Goal: Task Accomplishment & Management: Complete application form

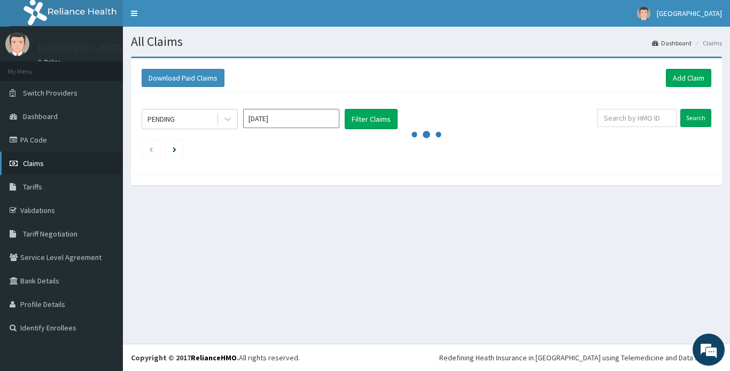
click at [37, 162] on span "Claims" at bounding box center [33, 164] width 21 height 10
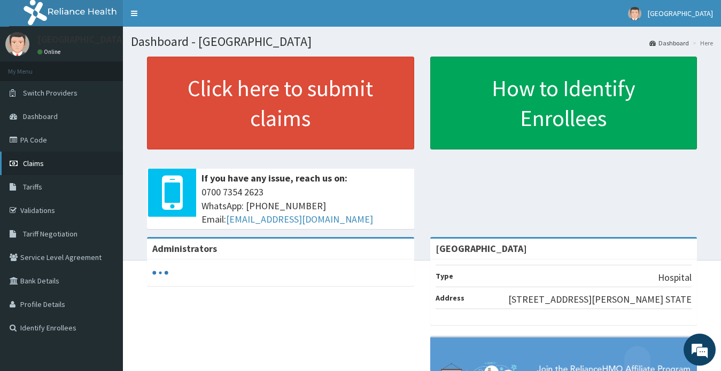
click at [37, 162] on span "Claims" at bounding box center [33, 164] width 21 height 10
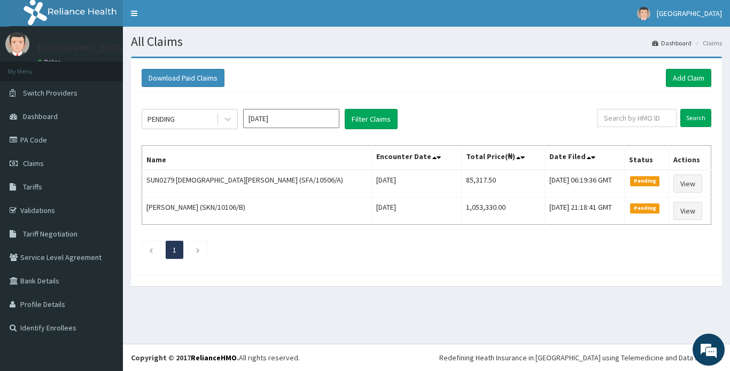
click at [290, 121] on input "[DATE]" at bounding box center [291, 118] width 96 height 19
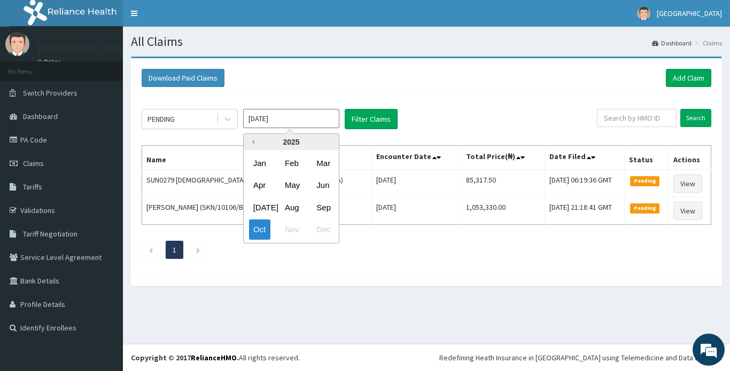
click at [252, 142] on button "Previous Year" at bounding box center [251, 141] width 5 height 5
click at [324, 229] on div "Dec" at bounding box center [322, 230] width 21 height 20
type input "Dec 2024"
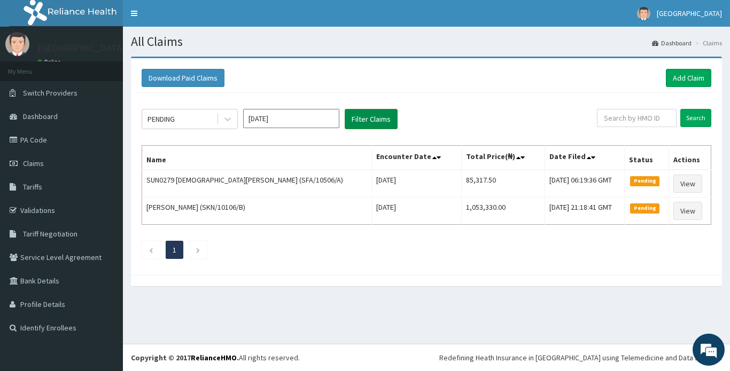
click at [370, 119] on button "Filter Claims" at bounding box center [371, 119] width 53 height 20
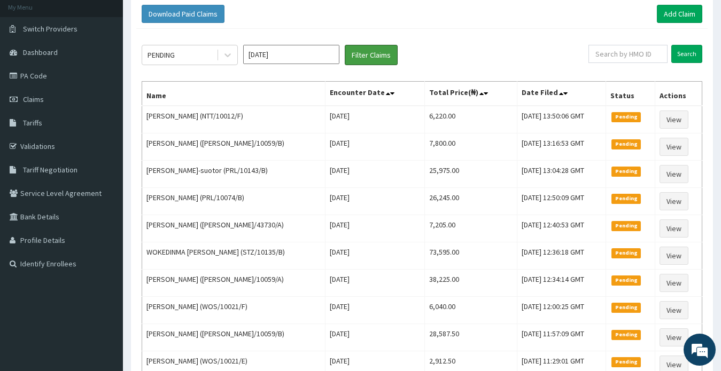
scroll to position [53, 0]
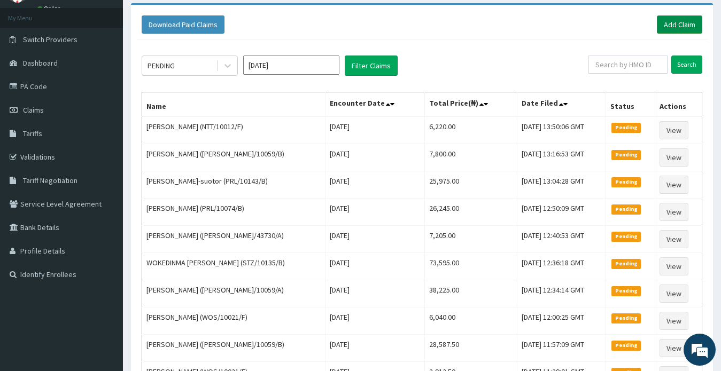
click at [677, 26] on link "Add Claim" at bounding box center [678, 24] width 45 height 18
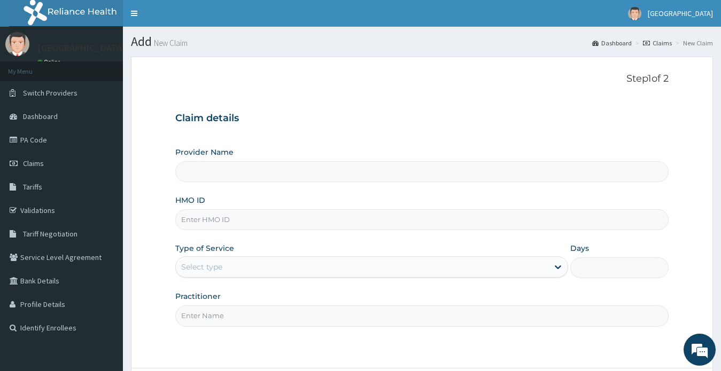
click at [307, 220] on input "HMO ID" at bounding box center [422, 219] width 494 height 21
type input "RSM/10015/B"
click at [269, 268] on div "Select type" at bounding box center [362, 267] width 373 height 17
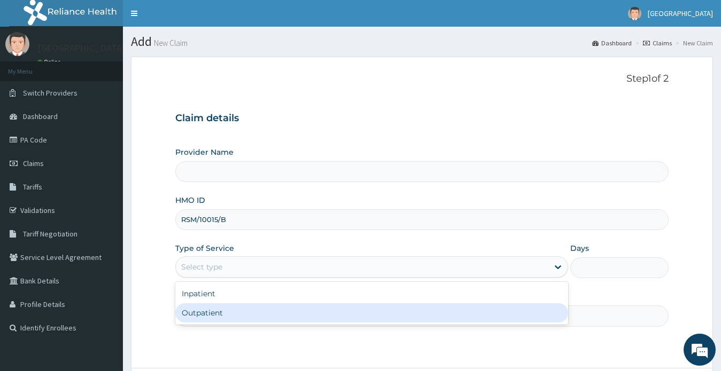
click at [248, 312] on div "Outpatient" at bounding box center [371, 312] width 393 height 19
type input "1"
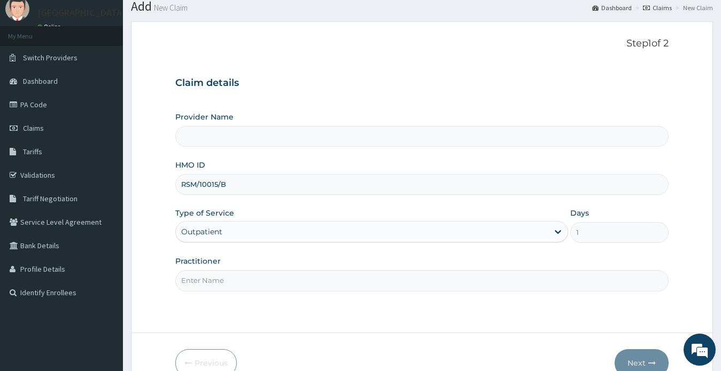
scroll to position [53, 0]
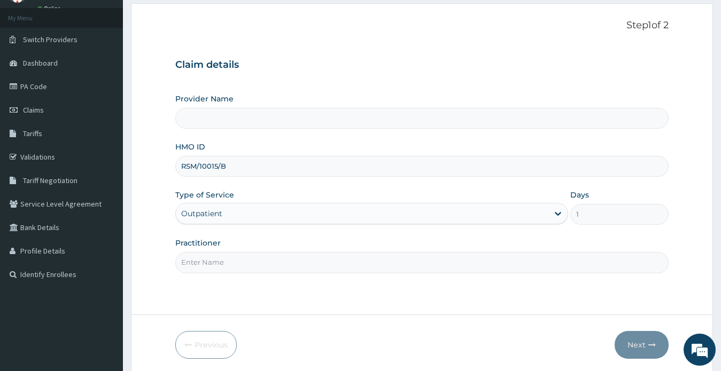
click at [241, 264] on input "Practitioner" at bounding box center [422, 262] width 494 height 21
type input "DR OKORIE ELJANE NGOZI"
click at [638, 345] on button "Next" at bounding box center [641, 345] width 54 height 28
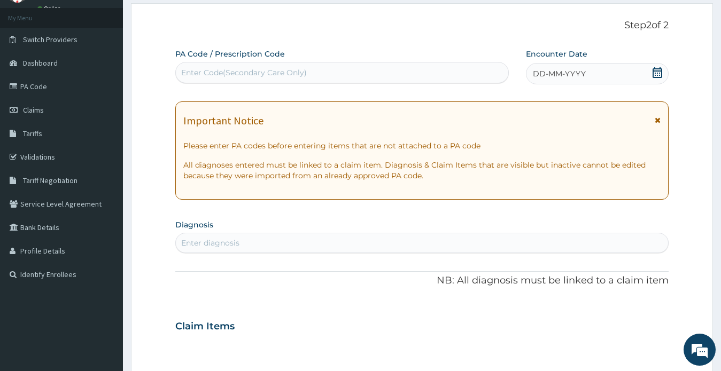
drag, startPoint x: 660, startPoint y: 75, endPoint x: 653, endPoint y: 75, distance: 6.4
click at [659, 74] on icon at bounding box center [657, 72] width 11 height 11
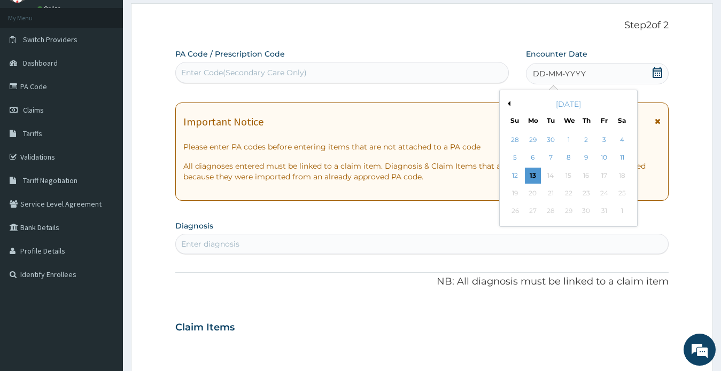
click at [508, 104] on button "Previous Month" at bounding box center [507, 103] width 5 height 5
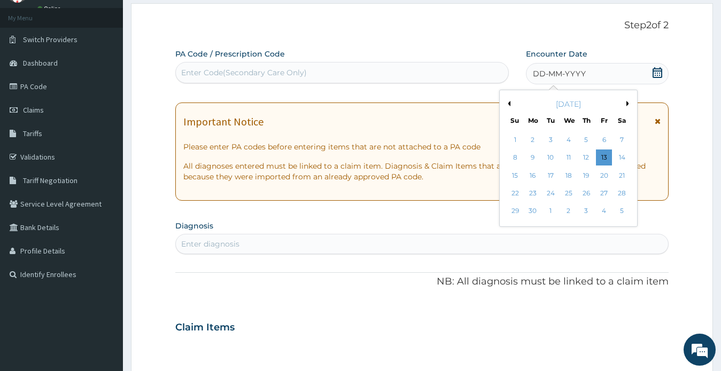
click at [508, 104] on button "Previous Month" at bounding box center [507, 103] width 5 height 5
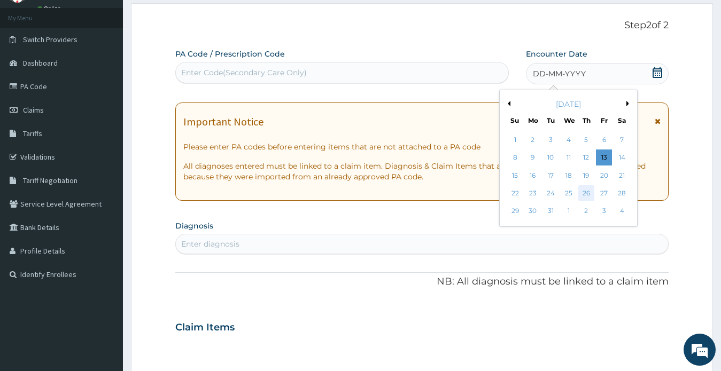
click at [589, 194] on div "26" at bounding box center [586, 193] width 16 height 16
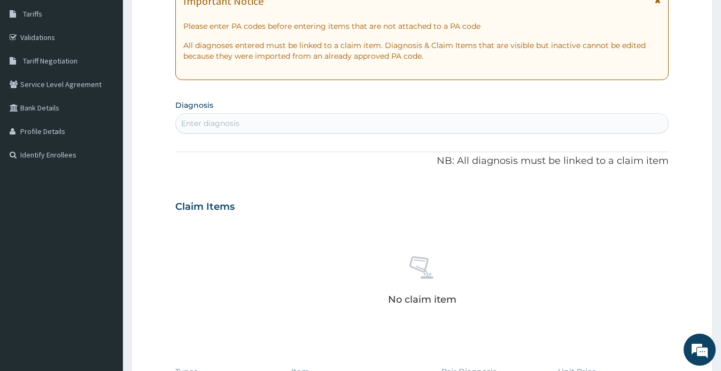
scroll to position [214, 0]
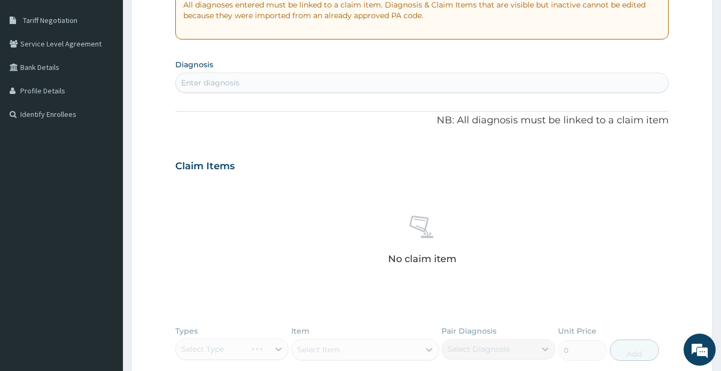
click at [242, 86] on div "Enter diagnosis" at bounding box center [422, 82] width 492 height 17
type input "PLAS"
type input "P"
click at [260, 82] on div "MA MA" at bounding box center [422, 82] width 492 height 17
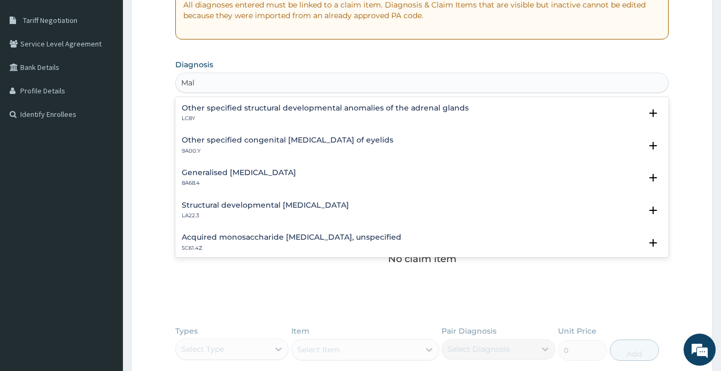
scroll to position [1465, 0]
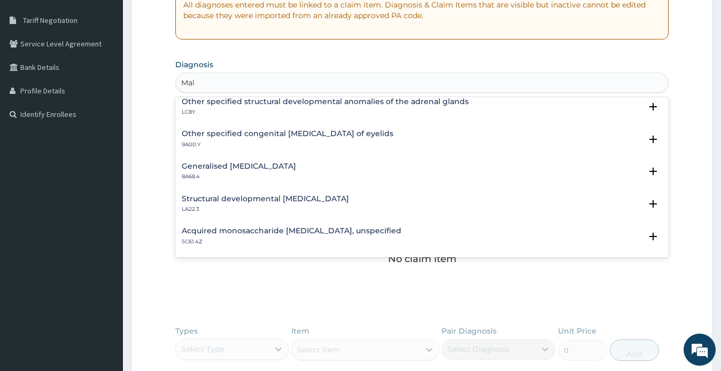
type input "Mal"
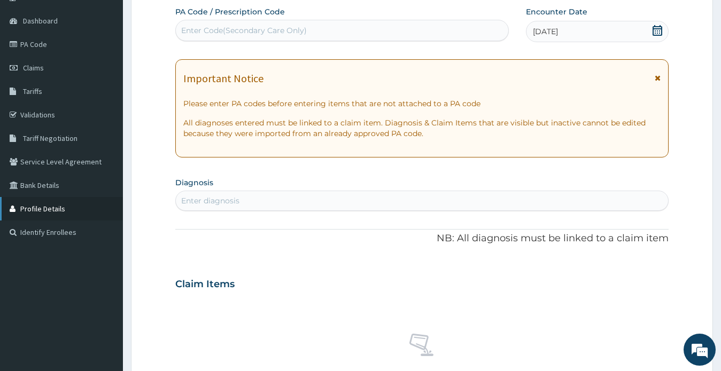
scroll to position [0, 0]
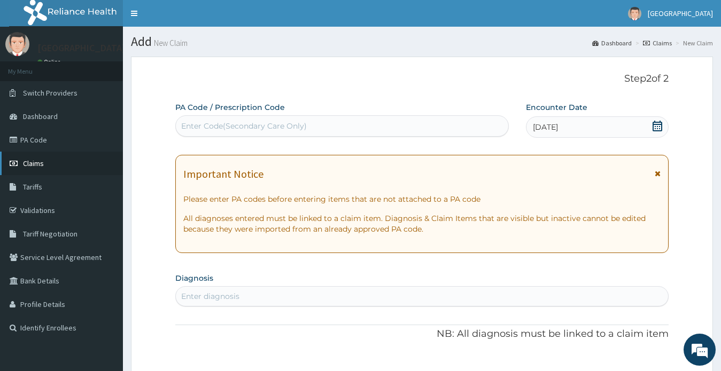
click at [30, 168] on link "Claims" at bounding box center [61, 164] width 123 height 24
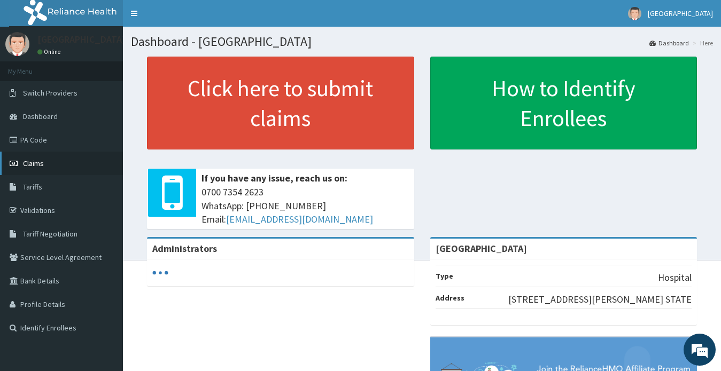
click at [34, 163] on span "Claims" at bounding box center [33, 164] width 21 height 10
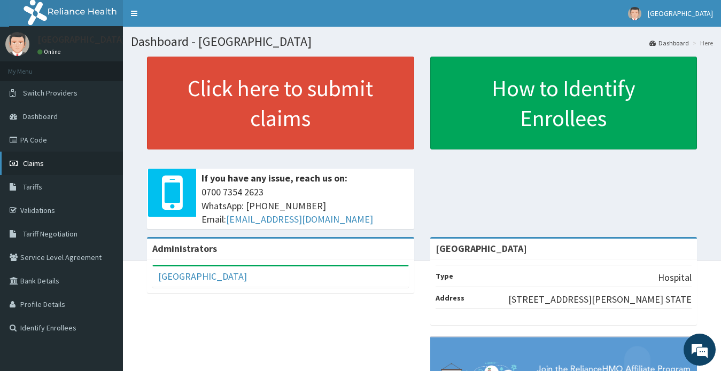
click at [33, 162] on span "Claims" at bounding box center [33, 164] width 21 height 10
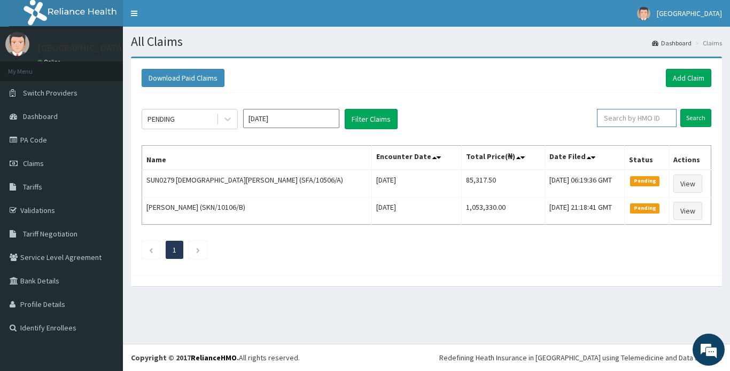
click at [646, 118] on input "text" at bounding box center [637, 118] width 80 height 18
paste input "RET/23870/A"
type input "RET/23870/A"
click at [699, 120] on input "Search" at bounding box center [695, 118] width 31 height 18
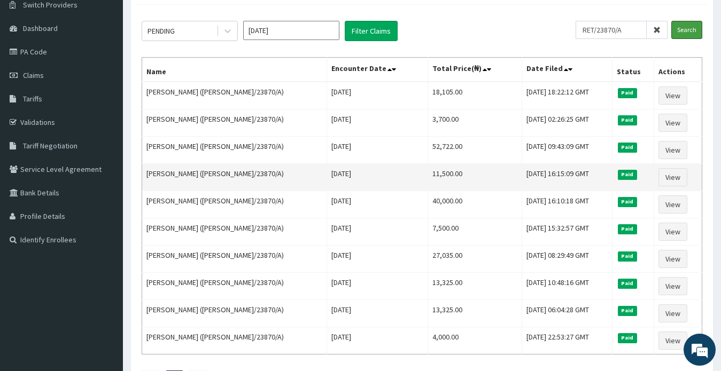
scroll to position [107, 0]
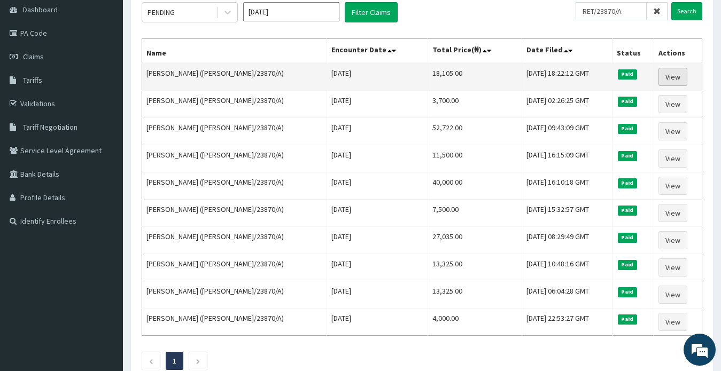
click at [669, 79] on link "View" at bounding box center [672, 77] width 29 height 18
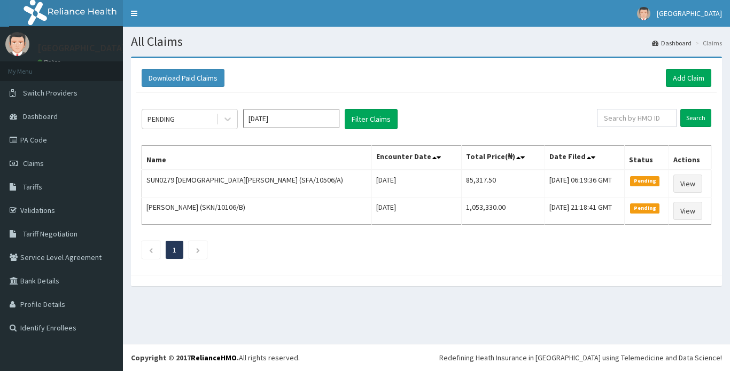
drag, startPoint x: 264, startPoint y: 114, endPoint x: 268, endPoint y: 109, distance: 6.1
click at [264, 113] on input "[DATE]" at bounding box center [291, 118] width 96 height 19
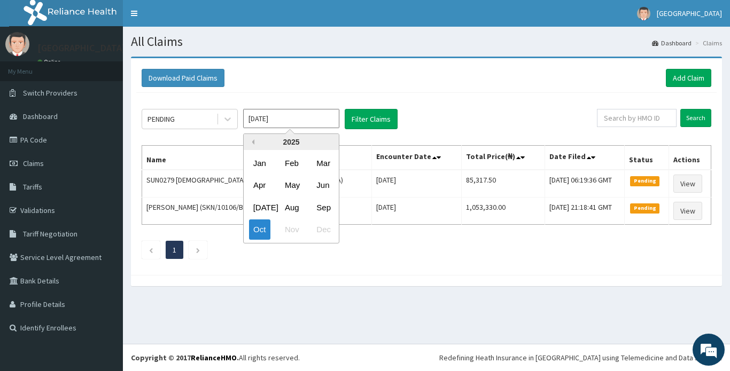
click at [251, 141] on button "Previous Year" at bounding box center [251, 141] width 5 height 5
click at [318, 230] on div "Dec" at bounding box center [322, 230] width 21 height 20
type input "Dec 2024"
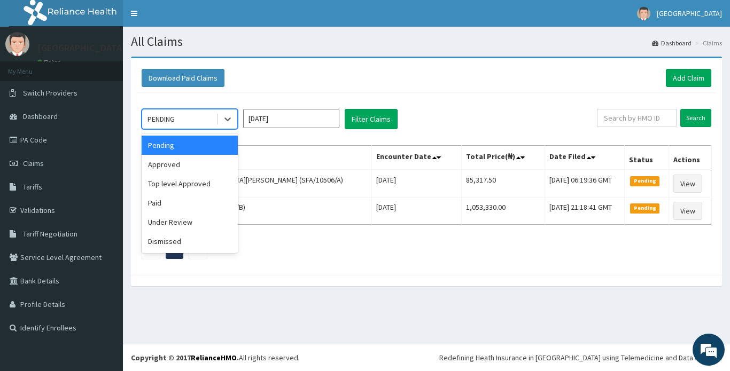
click at [170, 119] on div "PENDING" at bounding box center [160, 119] width 27 height 11
click at [162, 164] on div "Approved" at bounding box center [190, 164] width 96 height 19
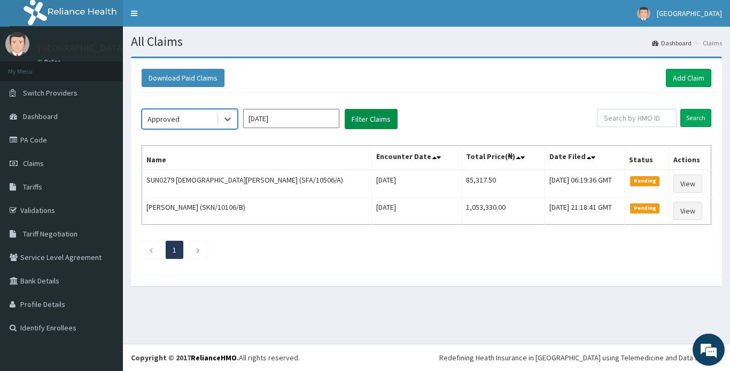
click at [364, 123] on button "Filter Claims" at bounding box center [371, 119] width 53 height 20
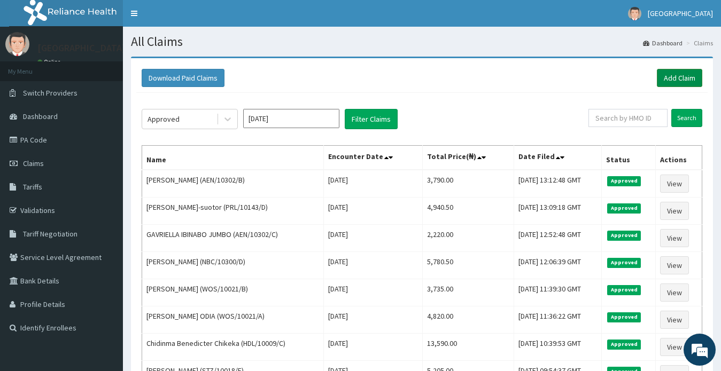
click at [669, 79] on link "Add Claim" at bounding box center [678, 78] width 45 height 18
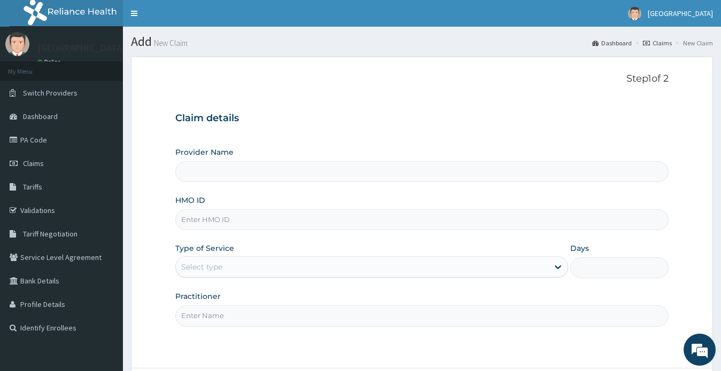
type input "[GEOGRAPHIC_DATA]"
type input "RET/23870/A"
click at [198, 265] on div "Select type" at bounding box center [201, 267] width 41 height 11
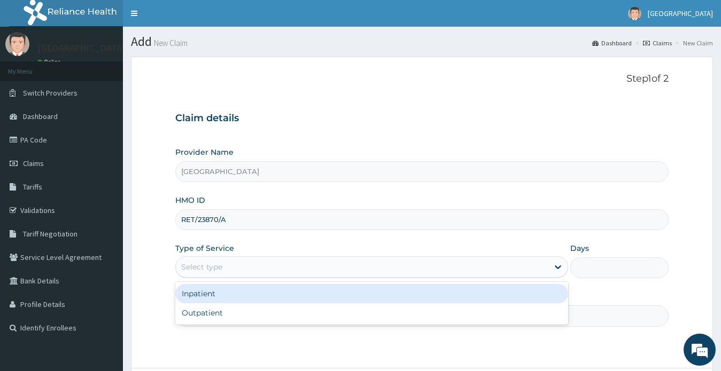
click at [208, 293] on div "Inpatient" at bounding box center [371, 293] width 393 height 19
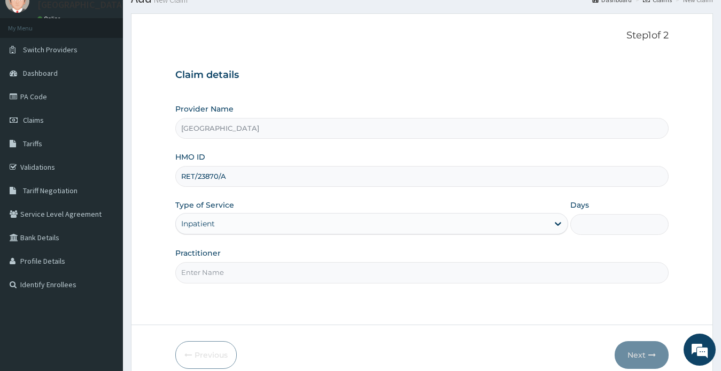
scroll to position [93, 0]
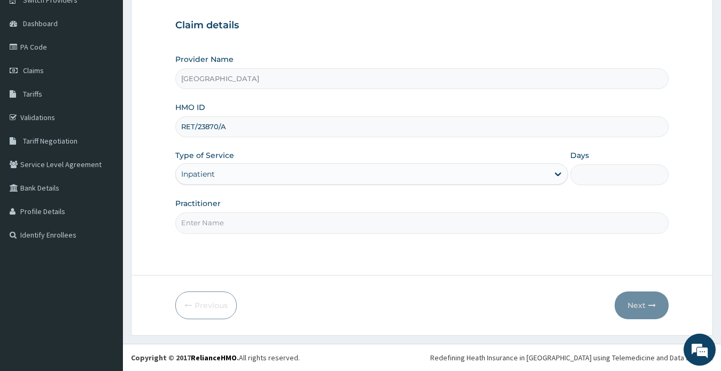
click at [237, 229] on input "Practitioner" at bounding box center [422, 223] width 494 height 21
type input "[PERSON_NAME]"
click at [591, 178] on input "Days" at bounding box center [619, 175] width 98 height 21
type input "7"
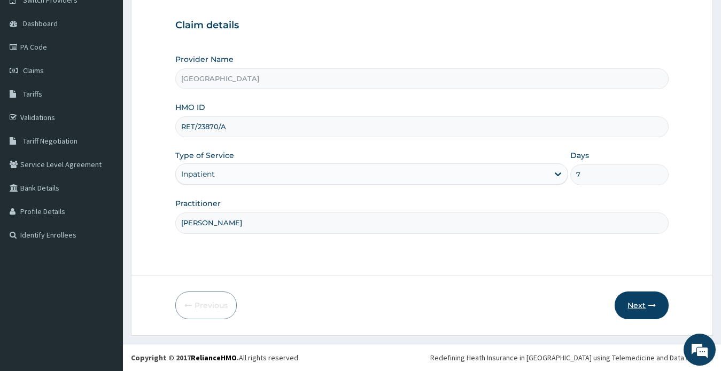
click at [636, 302] on button "Next" at bounding box center [641, 306] width 54 height 28
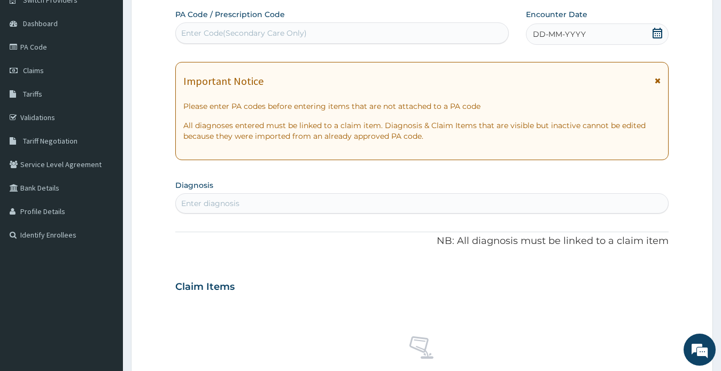
click at [227, 36] on div "Enter Code(Secondary Care Only)" at bounding box center [244, 33] width 126 height 11
paste input "PA/A38488"
type input "PA/A38488"
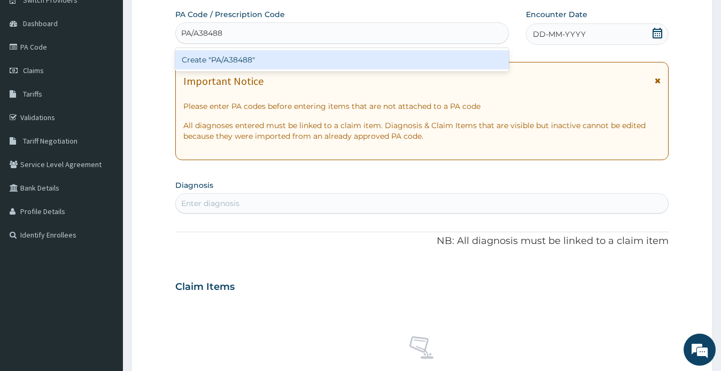
click at [240, 59] on div "Create "PA/A38488"" at bounding box center [341, 59] width 333 height 19
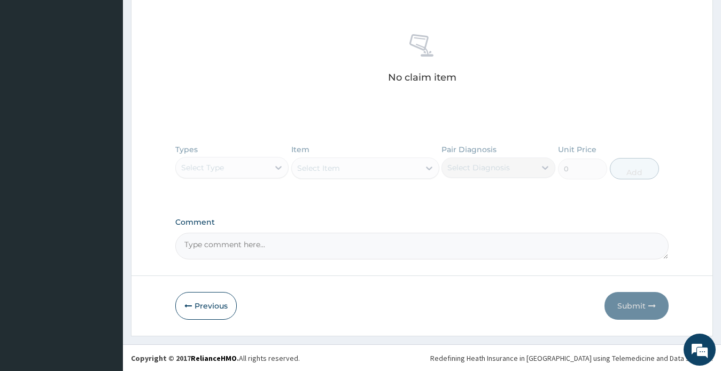
scroll to position [405, 0]
click at [229, 252] on textarea "Comment" at bounding box center [422, 245] width 494 height 27
paste textarea "PA/A38488"
paste textarea "PA/87DFFF"
paste textarea "LEFT KNEE LIGAMENT INJURY ; ACUTE ON CHRONIC LUMBAR DISCOPATHY."
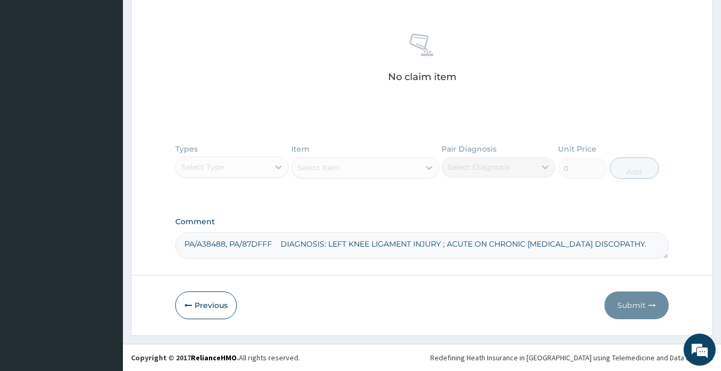
type textarea "PA/A38488, PA/87DFFF DIAGNOSIS: LEFT KNEE LIGAMENT INJURY ; ACUTE ON CHRONIC LU…"
click at [242, 168] on div "Types Select Type Item Select Item Pair Diagnosis Select Diagnosis Unit Price 0…" at bounding box center [422, 169] width 494 height 62
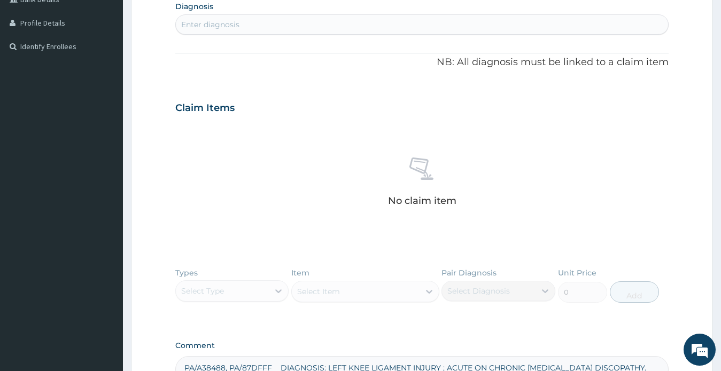
scroll to position [287, 0]
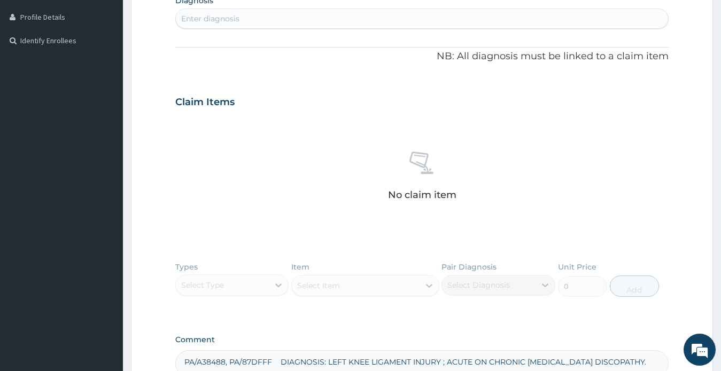
click at [314, 17] on div "Enter diagnosis" at bounding box center [422, 18] width 492 height 17
type input "L"
type input "DISC"
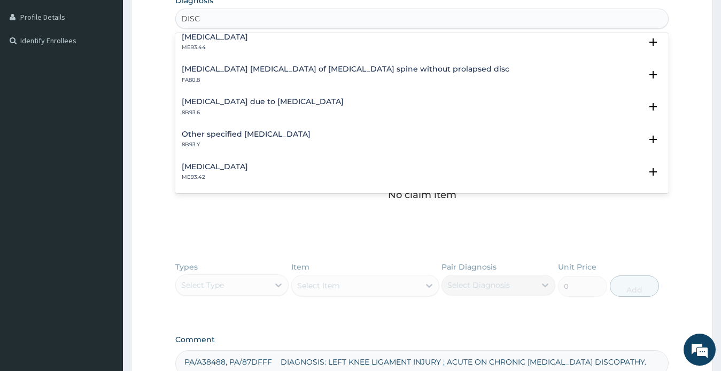
scroll to position [941, 0]
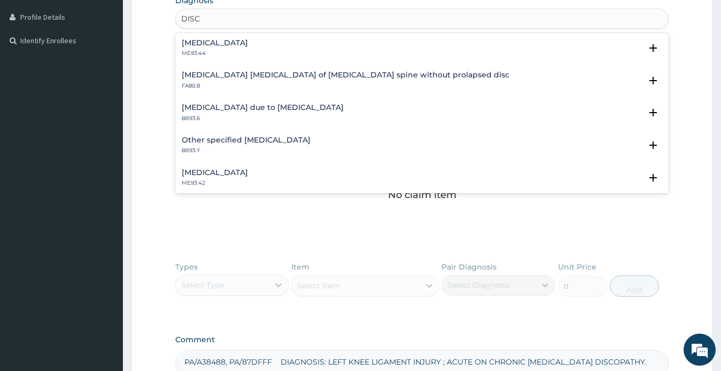
click at [378, 107] on div "Radiculopathy due to intervertebral disc disorders 8B93.6" at bounding box center [422, 113] width 481 height 19
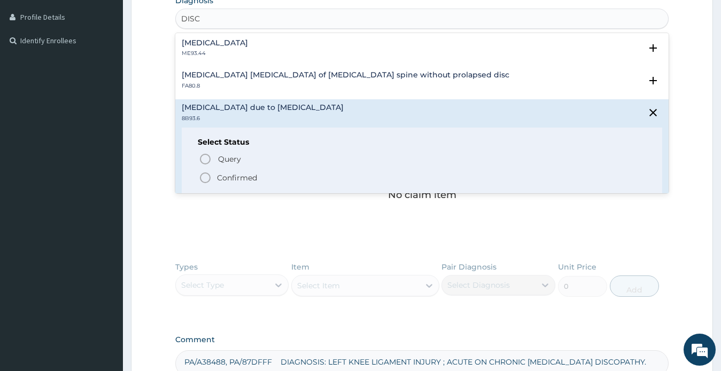
click at [234, 177] on p "Confirmed" at bounding box center [237, 178] width 40 height 11
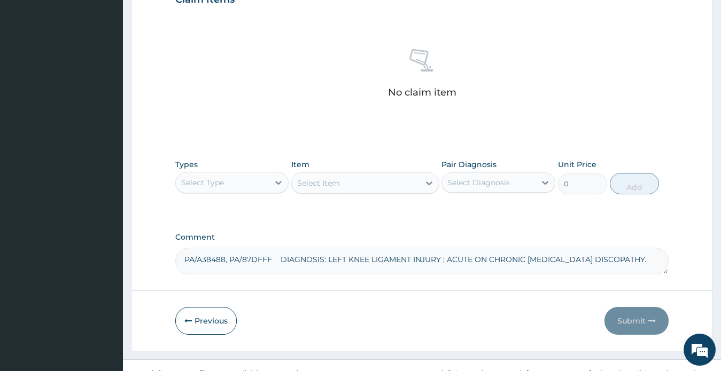
scroll to position [394, 0]
click at [230, 181] on div "Select Type" at bounding box center [222, 181] width 93 height 17
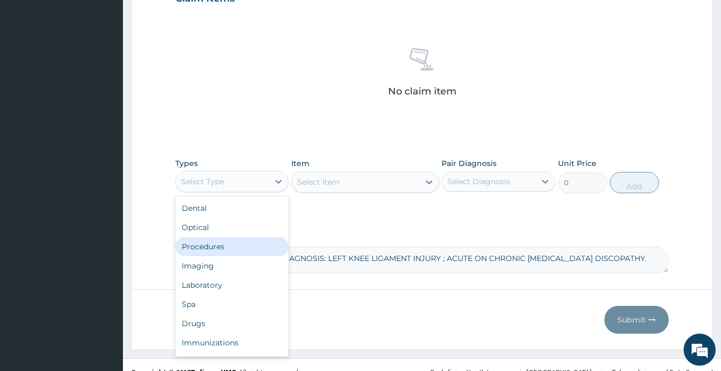
click at [218, 251] on div "Procedures" at bounding box center [232, 246] width 114 height 19
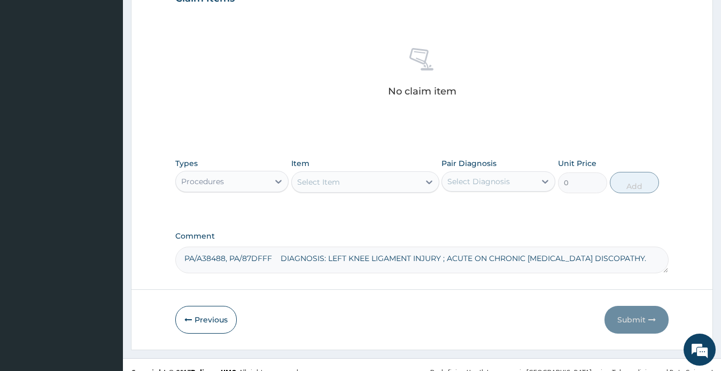
drag, startPoint x: 274, startPoint y: 259, endPoint x: 297, endPoint y: 257, distance: 23.6
click at [279, 259] on textarea "PA/A38488, PA/87DFFF DIAGNOSIS: LEFT KNEE LIGAMENT INJURY ; ACUTE ON CHRONIC LU…" at bounding box center [422, 260] width 494 height 27
click at [274, 259] on textarea "PA/A38488, PA/87DFFF DIAGNOSIS: LEFT KNEE LIGAMENT INJURY ; ACUTE ON CHRONIC LU…" at bounding box center [422, 260] width 494 height 27
click at [272, 257] on textarea "PA/A38488, PA/87DFFF DIAGNOSIS: LEFT KNEE LIGAMENT INJURY ; ACUTE ON CHRONIC LU…" at bounding box center [422, 260] width 494 height 27
paste textarea "PA/7CBE79"
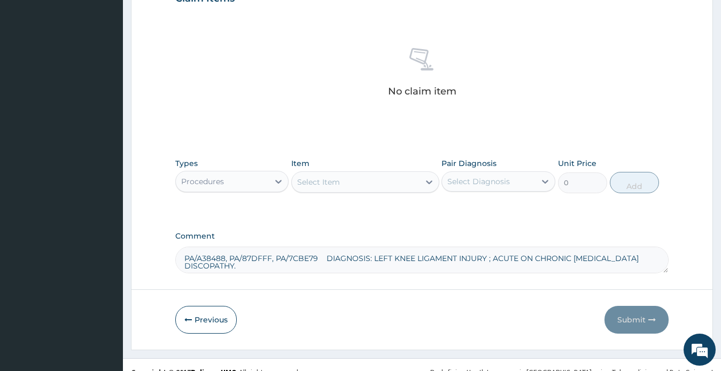
type textarea "PA/A38488, PA/87DFFF, PA/7CBE79 DIAGNOSIS: LEFT KNEE LIGAMENT INJURY ; ACUTE ON…"
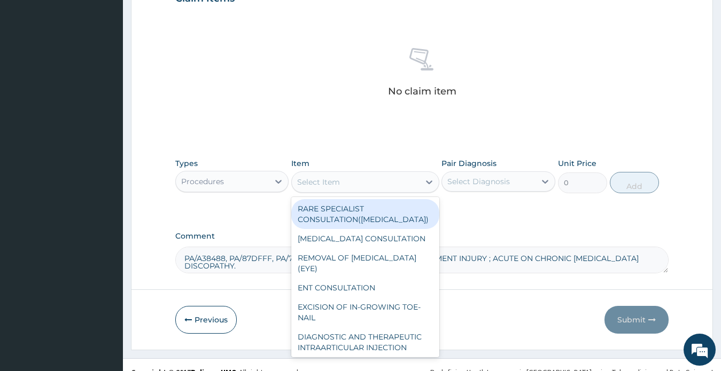
click at [345, 181] on div "Select Item" at bounding box center [356, 182] width 128 height 17
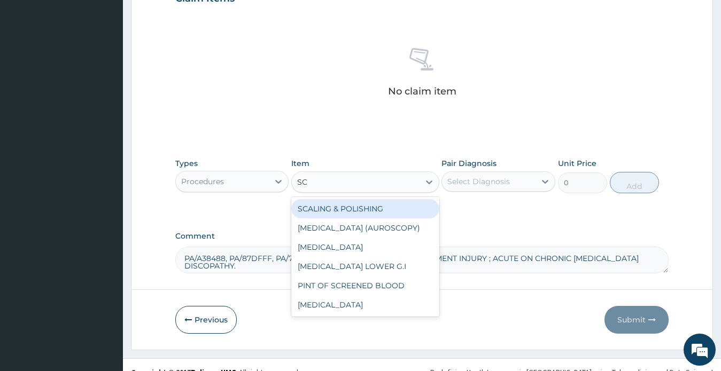
type input "S"
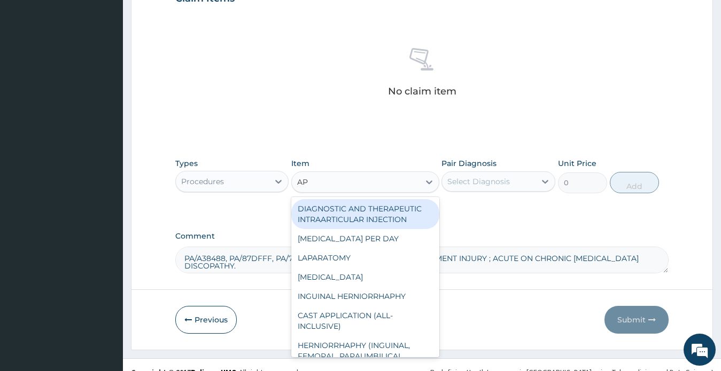
type input "APP"
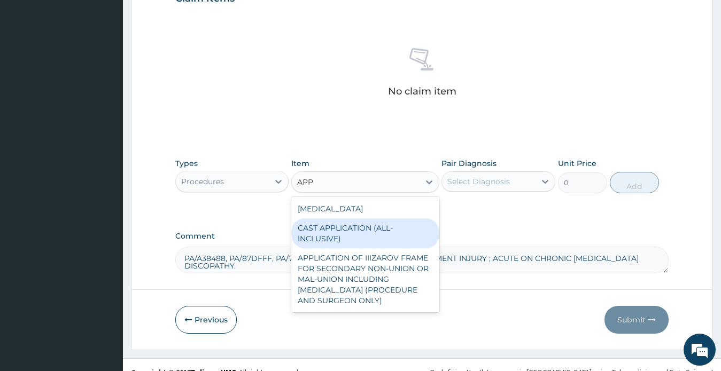
click at [331, 232] on div "CAST APPLICATION (ALL-INCLUSIVE)" at bounding box center [365, 233] width 148 height 30
type input "110000"
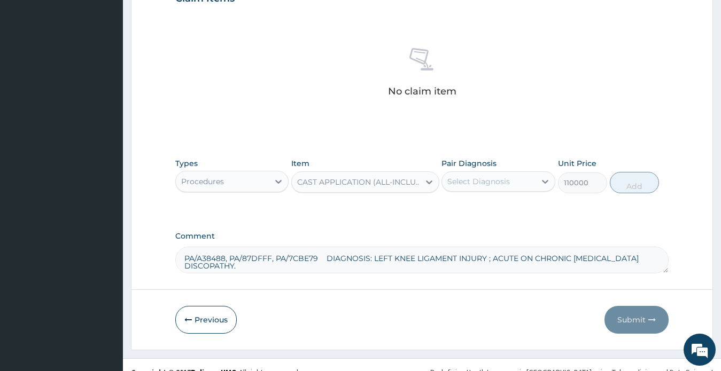
click at [471, 186] on div "Select Diagnosis" at bounding box center [478, 181] width 62 height 11
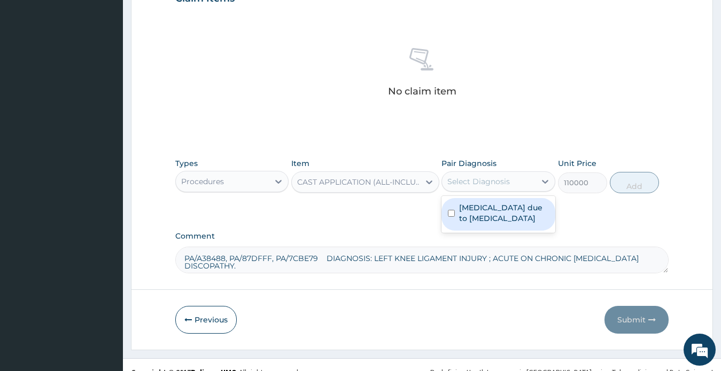
click at [477, 216] on label "Radiculopathy due to intervertebral disc disorders" at bounding box center [504, 212] width 90 height 21
checkbox input "true"
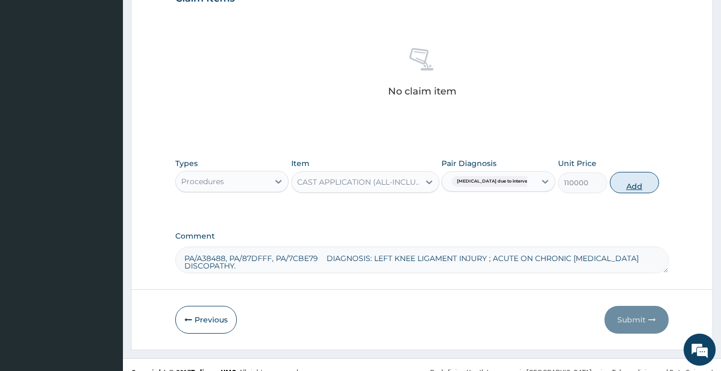
click at [631, 186] on button "Add" at bounding box center [633, 182] width 49 height 21
type input "0"
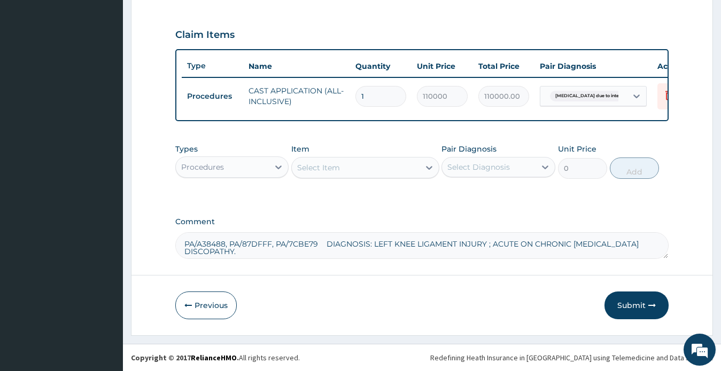
click at [334, 167] on div "Select Item" at bounding box center [318, 167] width 43 height 11
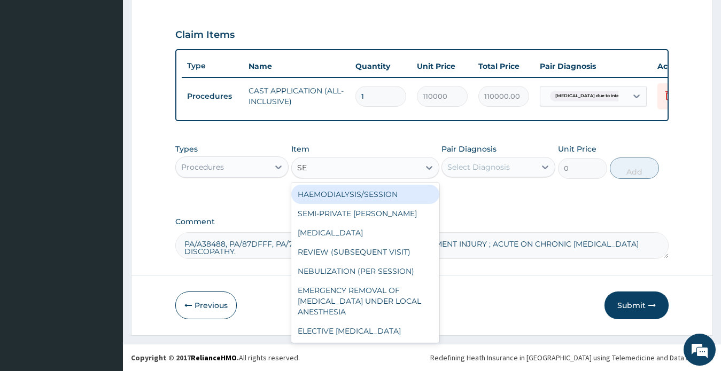
type input "SEM"
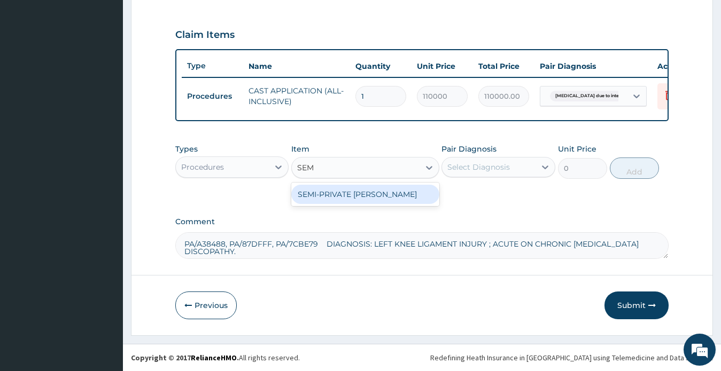
click at [346, 193] on div "SEMI-PRIVATE WARD" at bounding box center [365, 194] width 148 height 19
type input "4000"
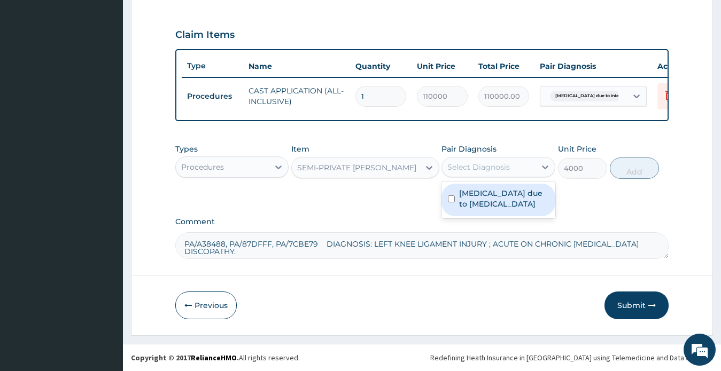
click at [512, 163] on div "Select Diagnosis" at bounding box center [488, 167] width 93 height 17
click at [497, 206] on label "Radiculopathy due to intervertebral disc disorders" at bounding box center [504, 198] width 90 height 21
checkbox input "true"
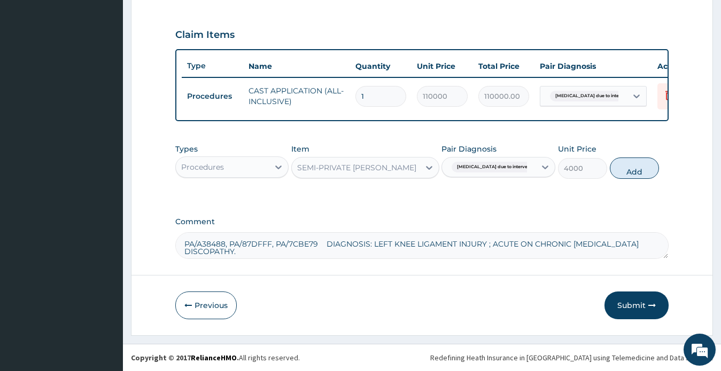
drag, startPoint x: 639, startPoint y: 172, endPoint x: 586, endPoint y: 171, distance: 53.4
click at [638, 172] on button "Add" at bounding box center [633, 168] width 49 height 21
type input "0"
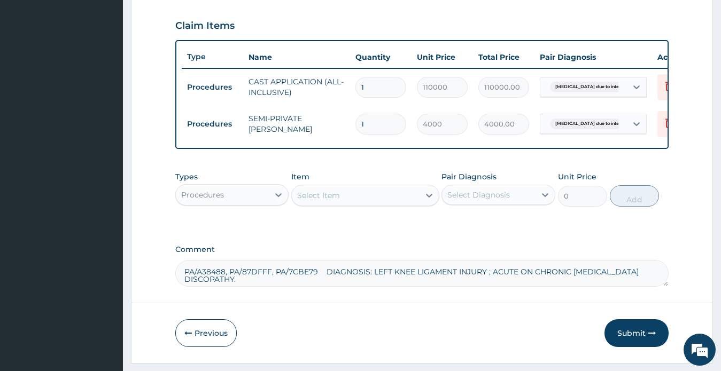
click at [327, 201] on div "Select Item" at bounding box center [318, 195] width 43 height 11
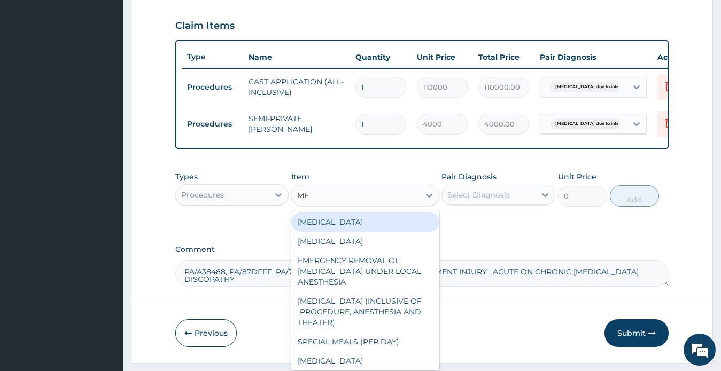
type input "MEA"
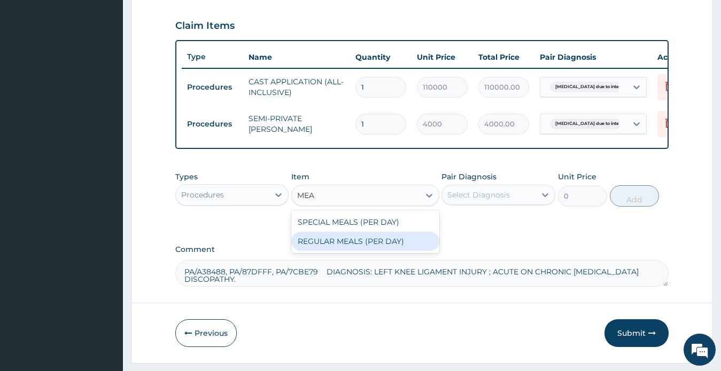
click at [383, 250] on div "REGULAR MEALS (PER DAY)" at bounding box center [365, 241] width 148 height 19
type input "3000"
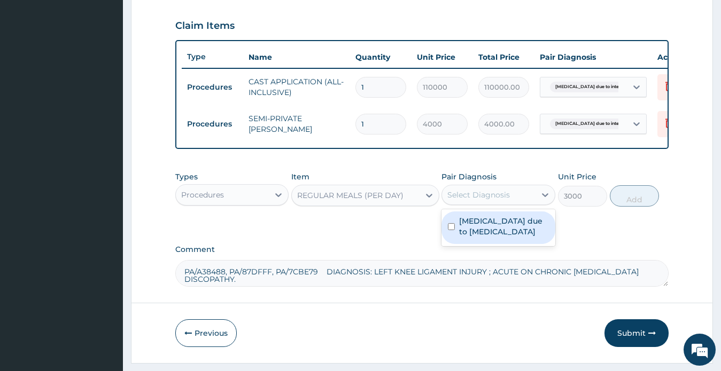
click at [480, 200] on div "Select Diagnosis" at bounding box center [478, 195] width 62 height 11
click at [493, 237] on label "Radiculopathy due to intervertebral disc disorders" at bounding box center [504, 226] width 90 height 21
checkbox input "true"
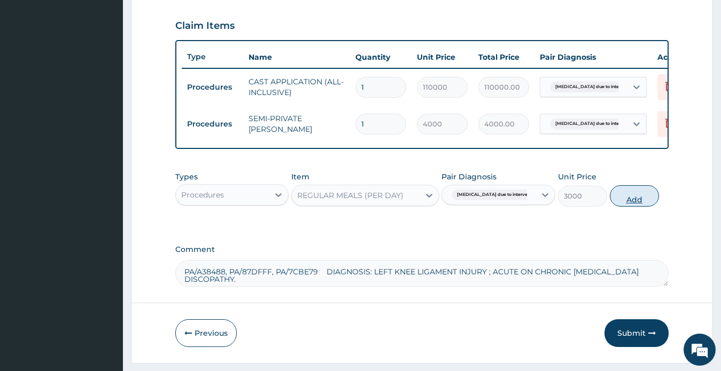
click at [638, 207] on button "Add" at bounding box center [633, 195] width 49 height 21
type input "0"
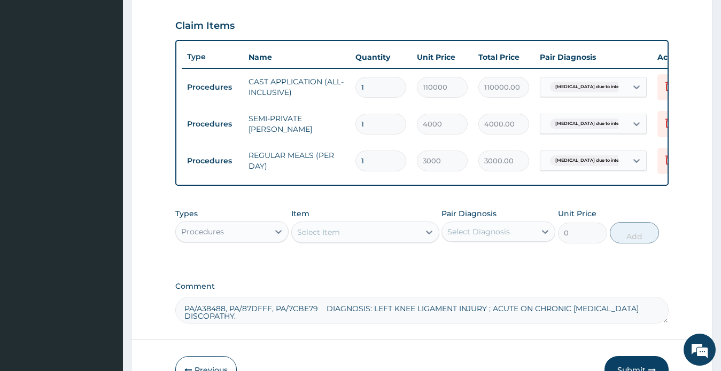
drag, startPoint x: 365, startPoint y: 124, endPoint x: 356, endPoint y: 124, distance: 8.6
click at [356, 124] on input "1" at bounding box center [380, 124] width 51 height 21
type input "3"
type input "12000.00"
type input "3"
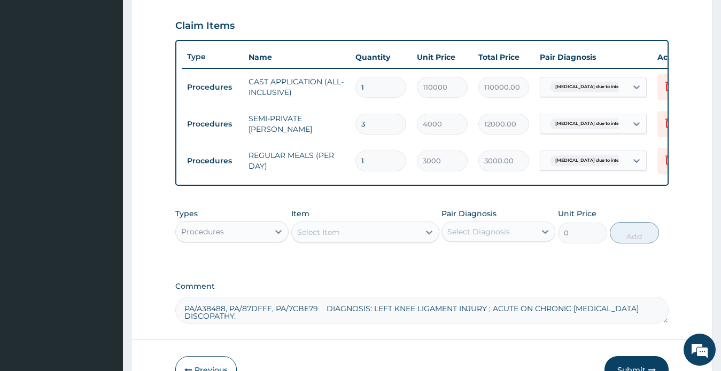
drag, startPoint x: 367, startPoint y: 158, endPoint x: 354, endPoint y: 159, distance: 13.4
click at [354, 159] on td "1" at bounding box center [380, 161] width 61 height 32
type input "3"
type input "9000.00"
type input "3"
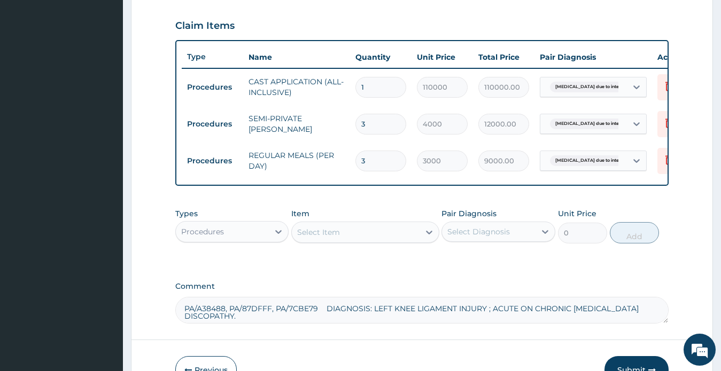
click at [359, 123] on input "3" at bounding box center [380, 124] width 51 height 21
type input "6"
type input "24000.00"
type input "6"
drag, startPoint x: 364, startPoint y: 158, endPoint x: 358, endPoint y: 158, distance: 5.9
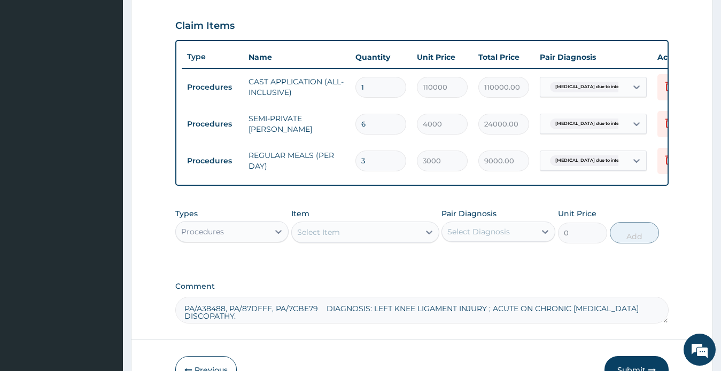
click at [358, 158] on input "3" at bounding box center [380, 161] width 51 height 21
type input "6"
type input "18000.00"
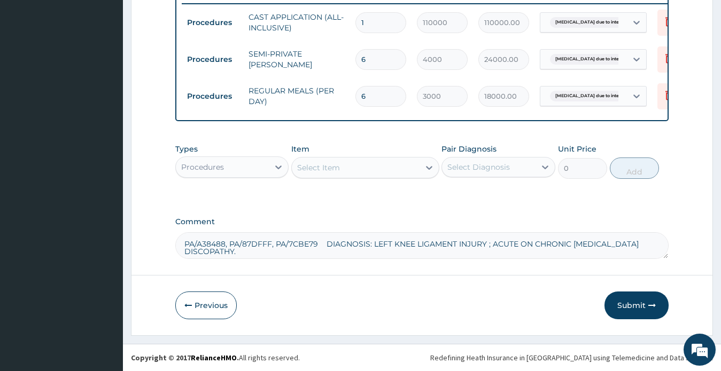
scroll to position [441, 0]
type input "6"
click at [334, 161] on div "Select Item" at bounding box center [356, 167] width 128 height 17
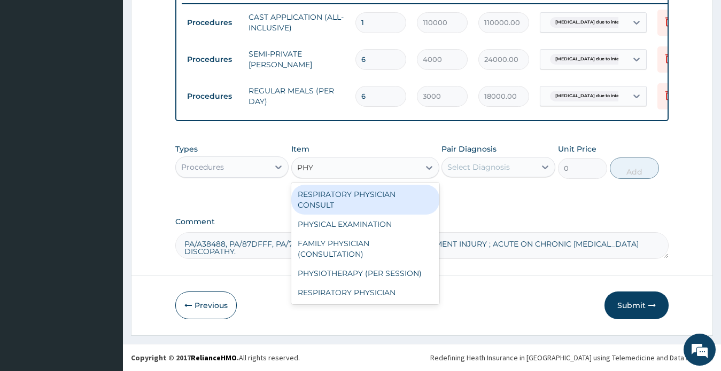
type input "PHYS"
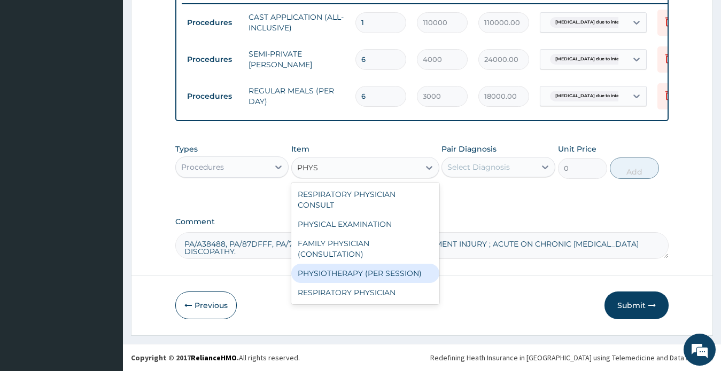
click at [357, 264] on div "PHYSIOTHERAPY (PER SESSION)" at bounding box center [365, 273] width 148 height 19
type input "5000"
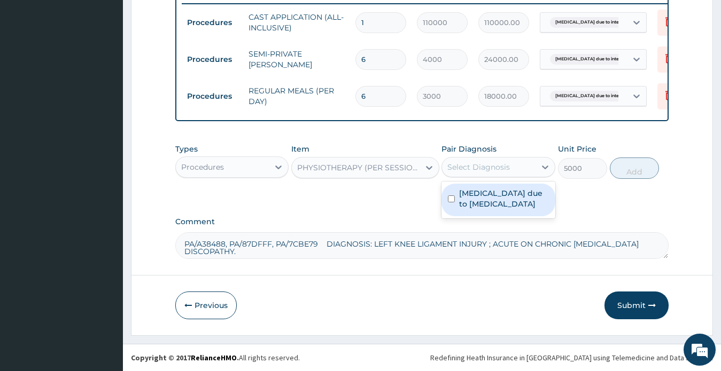
click at [474, 169] on div "Select Diagnosis" at bounding box center [478, 167] width 62 height 11
click at [480, 204] on label "Radiculopathy due to intervertebral disc disorders" at bounding box center [504, 198] width 90 height 21
checkbox input "true"
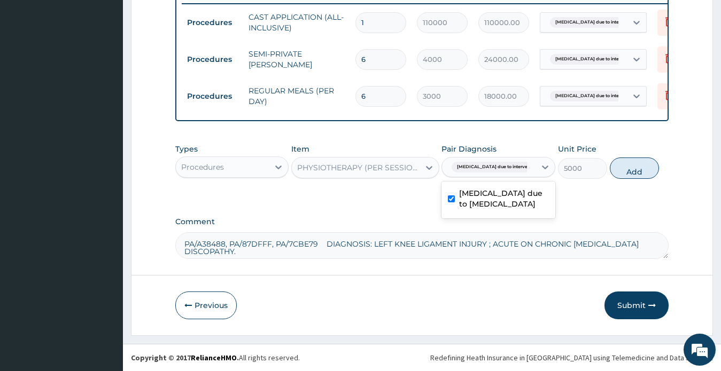
click at [630, 169] on button "Add" at bounding box center [633, 168] width 49 height 21
type input "0"
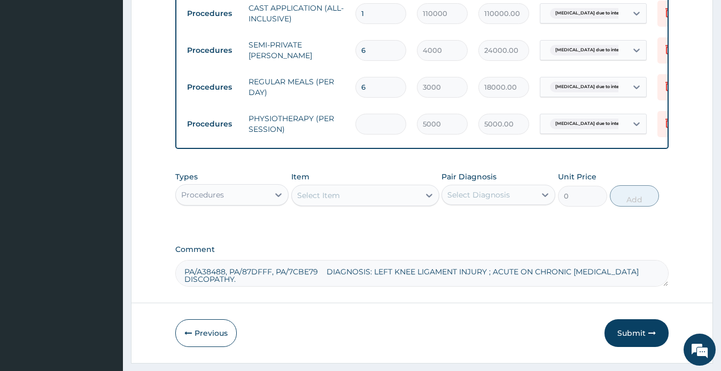
type input "0.00"
type input "2"
type input "10000.00"
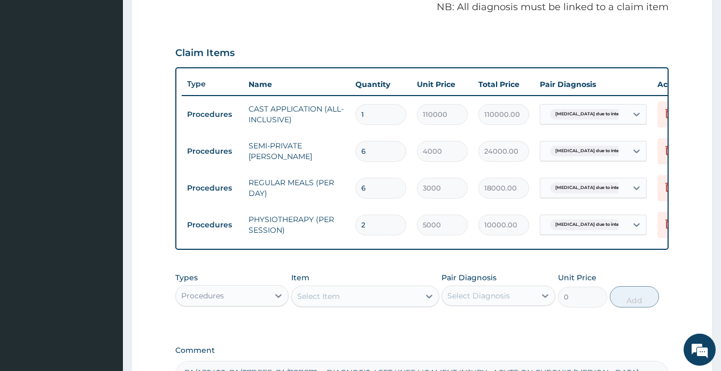
scroll to position [334, 0]
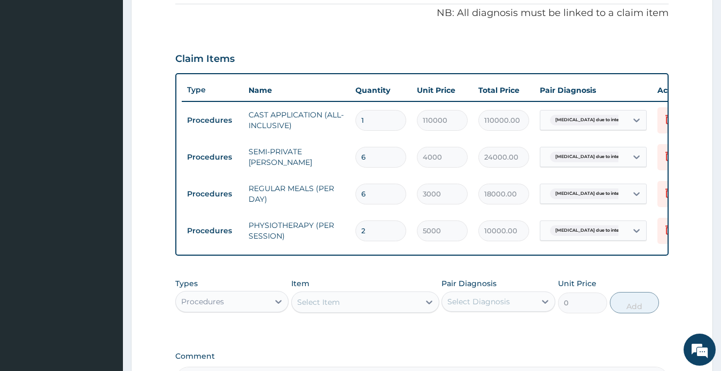
type input "2"
drag, startPoint x: 366, startPoint y: 157, endPoint x: 358, endPoint y: 157, distance: 7.5
click at [358, 157] on input "6" at bounding box center [380, 157] width 51 height 21
type input "7"
type input "28000.00"
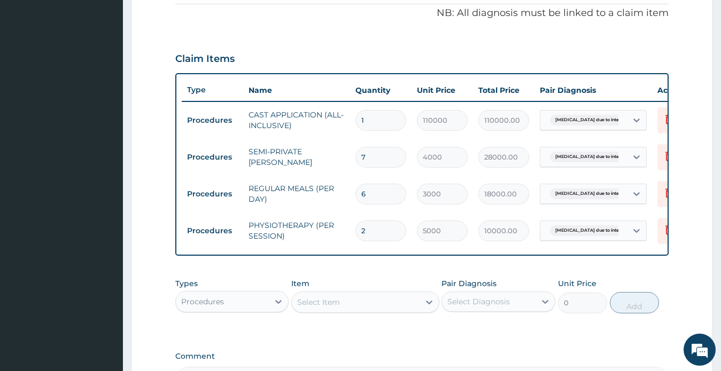
type input "7"
drag, startPoint x: 366, startPoint y: 192, endPoint x: 359, endPoint y: 193, distance: 6.6
click at [359, 193] on input "6" at bounding box center [380, 194] width 51 height 21
type input "7"
type input "21000.00"
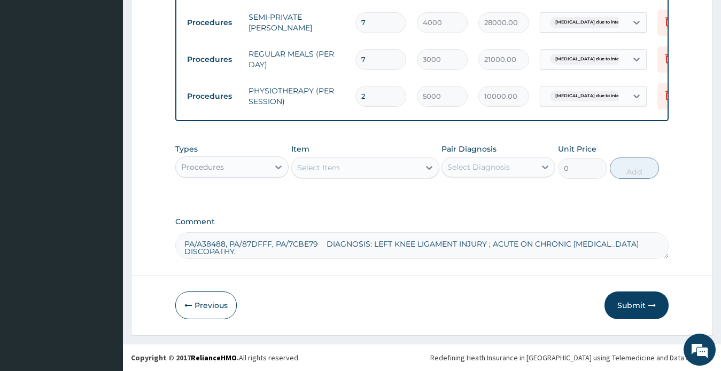
scroll to position [477, 0]
type input "7"
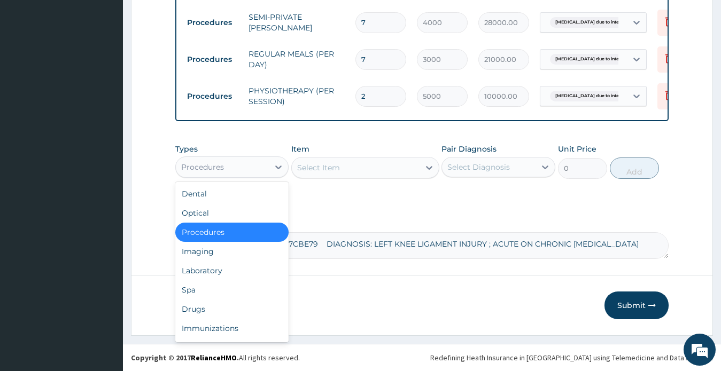
click at [221, 161] on div "Procedures" at bounding box center [222, 167] width 93 height 17
click at [201, 307] on div "Drugs" at bounding box center [232, 309] width 114 height 19
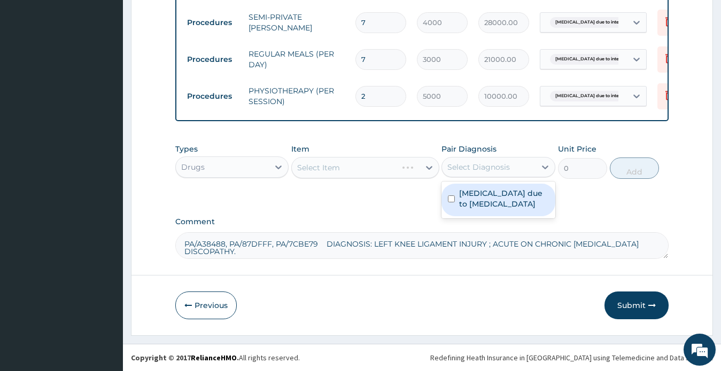
click at [492, 165] on div "Select Diagnosis" at bounding box center [478, 167] width 62 height 11
click at [486, 201] on label "Radiculopathy due to intervertebral disc disorders" at bounding box center [504, 198] width 90 height 21
checkbox input "true"
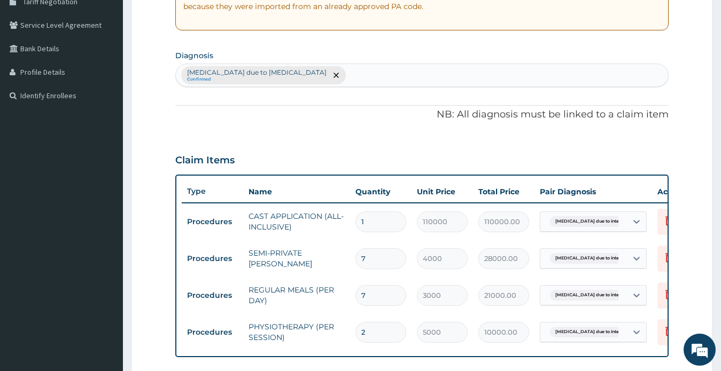
scroll to position [210, 0]
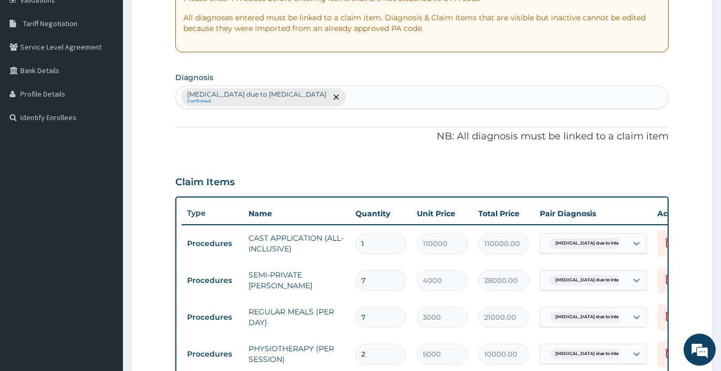
click at [417, 96] on div "Radiculopathy due to intervertebral disc disorders Confirmed" at bounding box center [422, 97] width 492 height 22
type input "D"
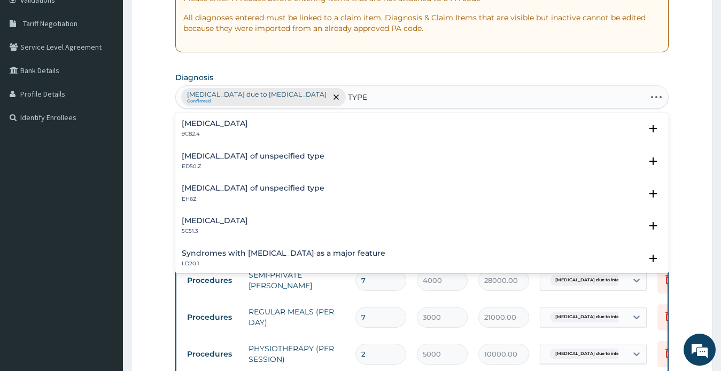
type input "TYPE 2"
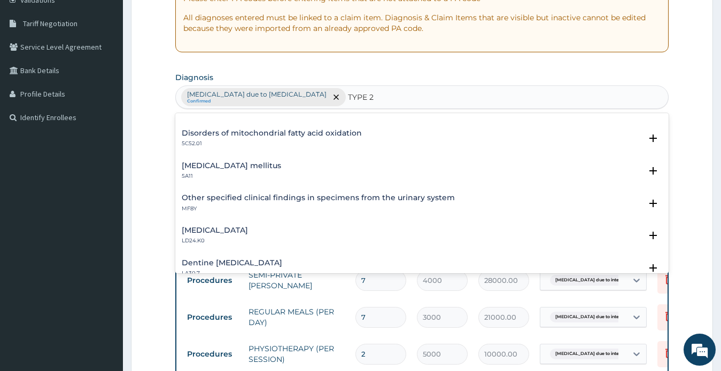
scroll to position [1098, 0]
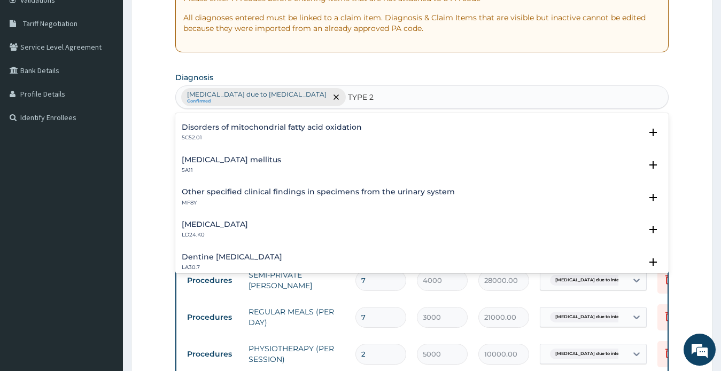
click at [244, 160] on h4 "Type 2 diabetes mellitus" at bounding box center [231, 160] width 99 height 8
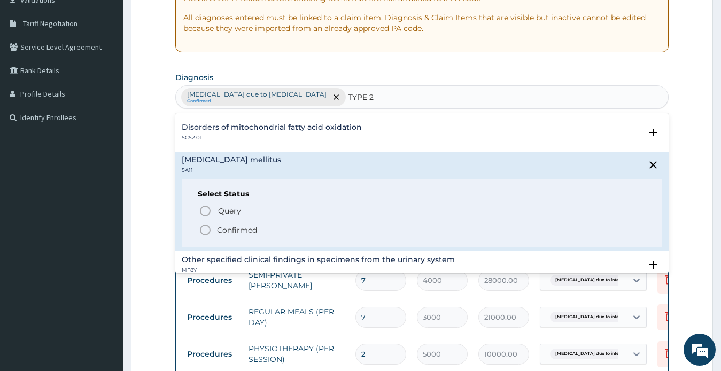
click at [236, 230] on p "Confirmed" at bounding box center [237, 230] width 40 height 11
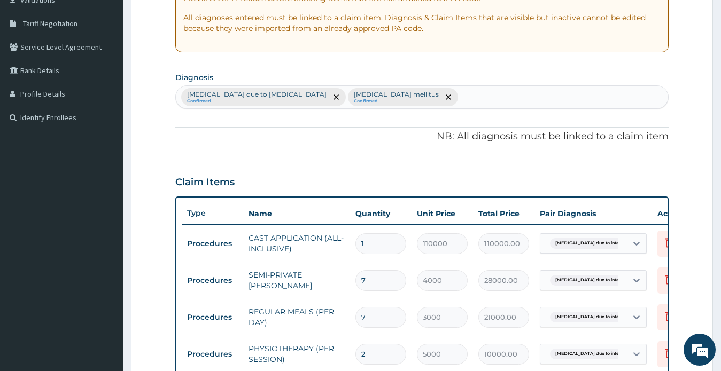
click at [496, 93] on div "Radiculopathy due to intervertebral disc disorders Confirmed Type 2 diabetes me…" at bounding box center [422, 97] width 492 height 22
type input "H"
type input "T"
type input "S"
type input "T"
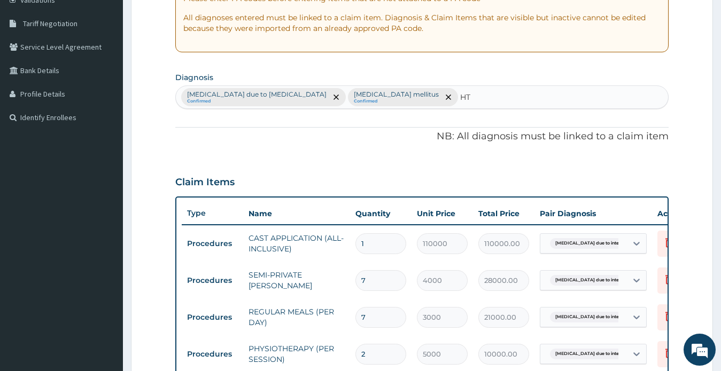
type input "HTN"
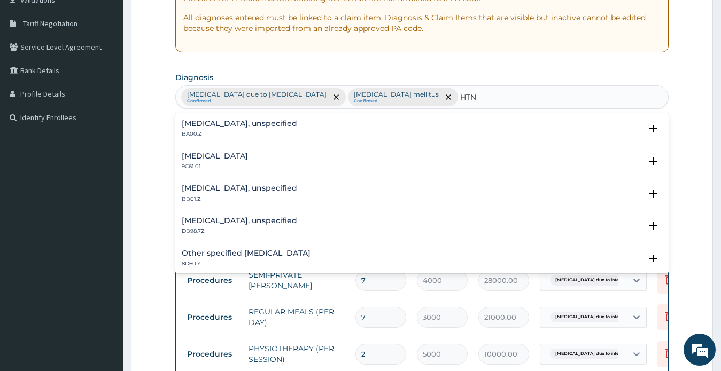
click at [245, 124] on h4 "Essential hypertension, unspecified" at bounding box center [239, 124] width 115 height 8
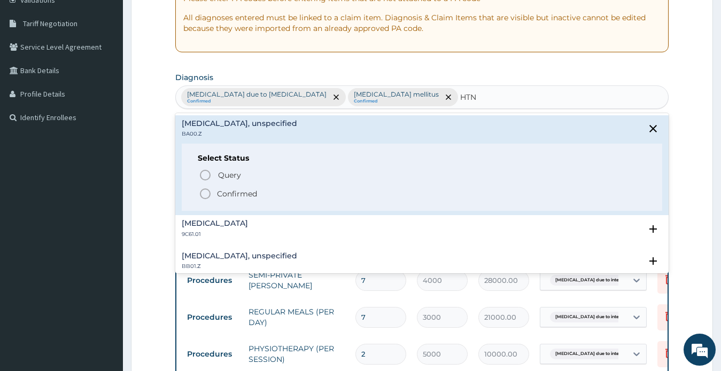
click at [237, 192] on p "Confirmed" at bounding box center [237, 194] width 40 height 11
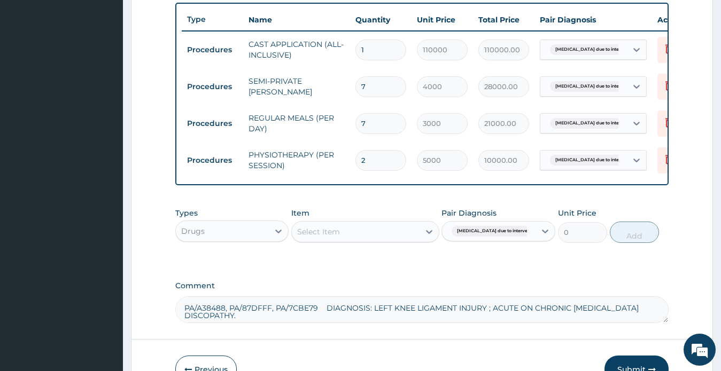
scroll to position [424, 0]
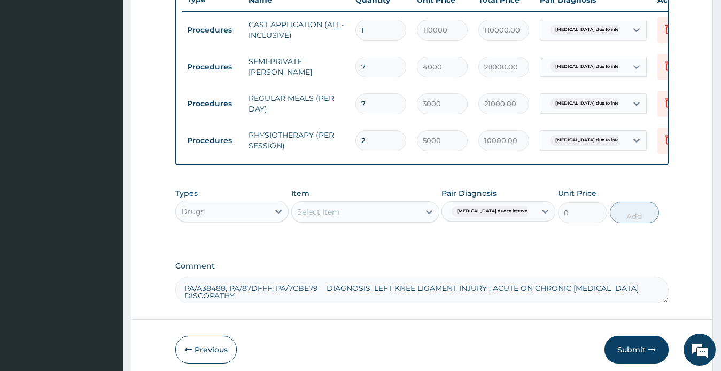
click at [321, 217] on div "Select Item" at bounding box center [318, 212] width 43 height 11
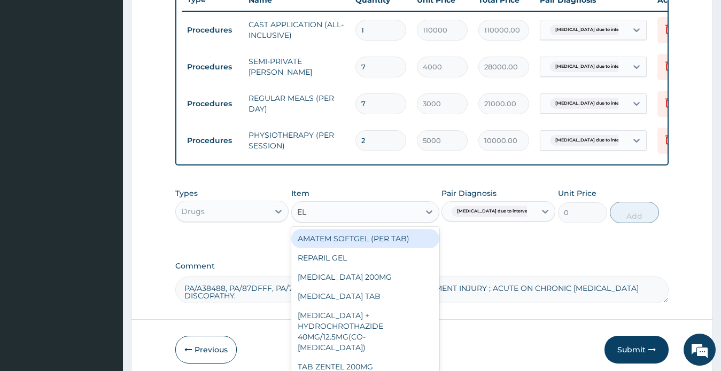
type input "E"
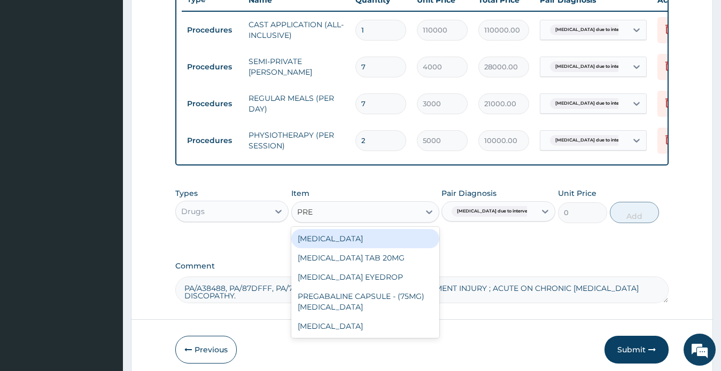
type input "PREG"
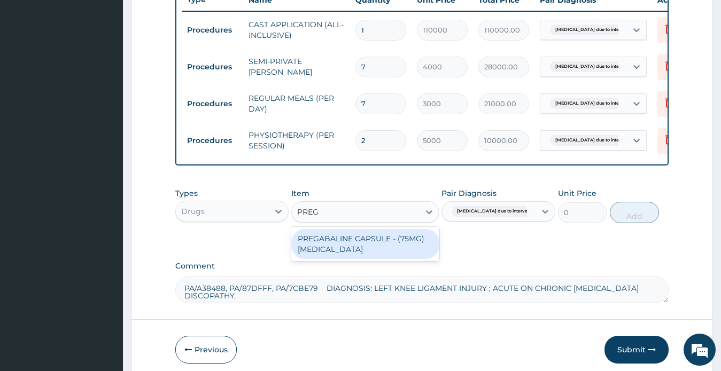
click at [351, 249] on div "PREGABALINE CAPSULE - (75MG) LYRICA" at bounding box center [365, 244] width 148 height 30
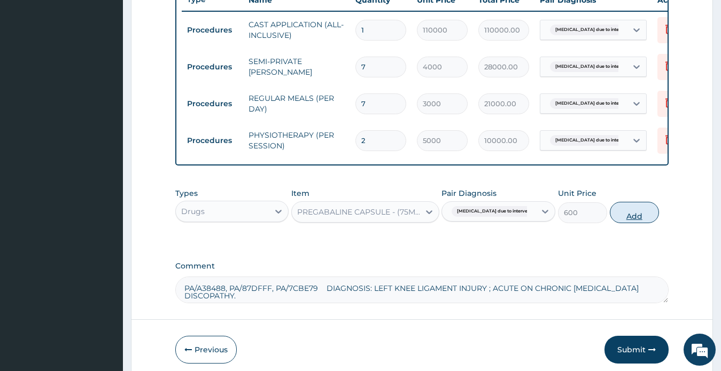
click at [629, 223] on button "Add" at bounding box center [633, 212] width 49 height 21
type input "0"
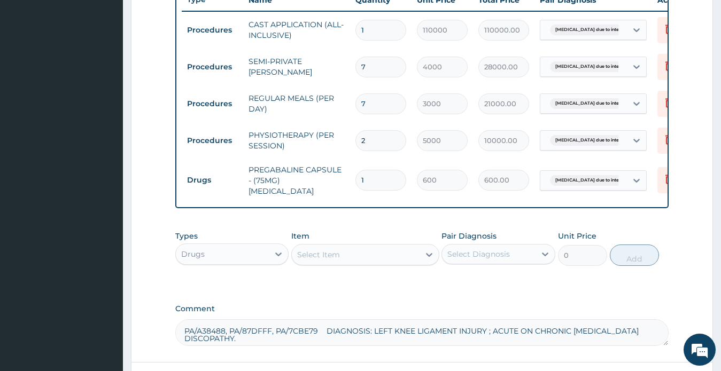
click at [347, 256] on div "Select Item" at bounding box center [356, 254] width 128 height 17
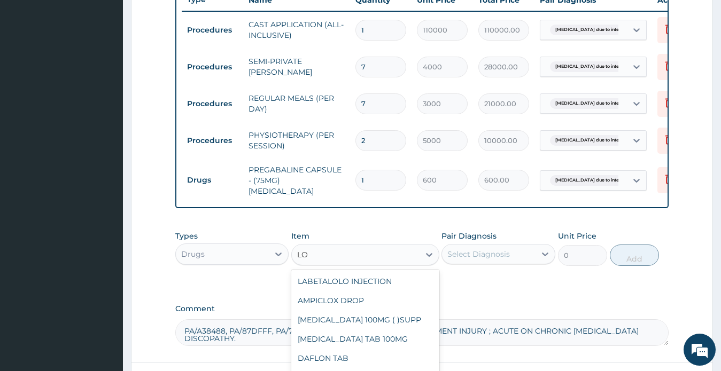
type input "L"
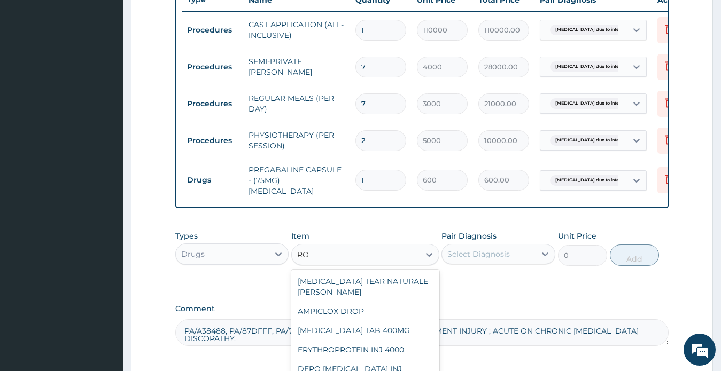
type input "ROS"
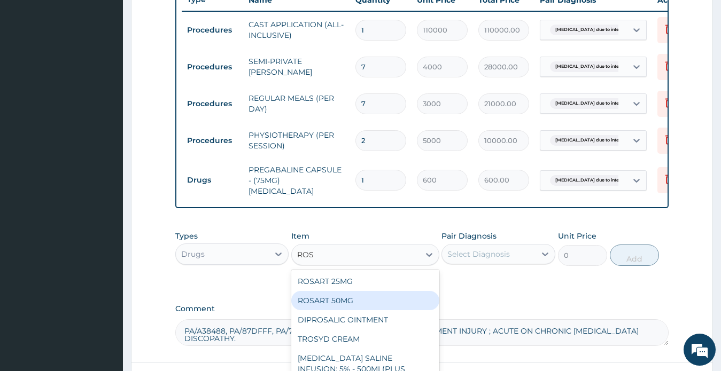
click at [353, 305] on div "ROSART 50MG" at bounding box center [365, 300] width 148 height 19
type input "65"
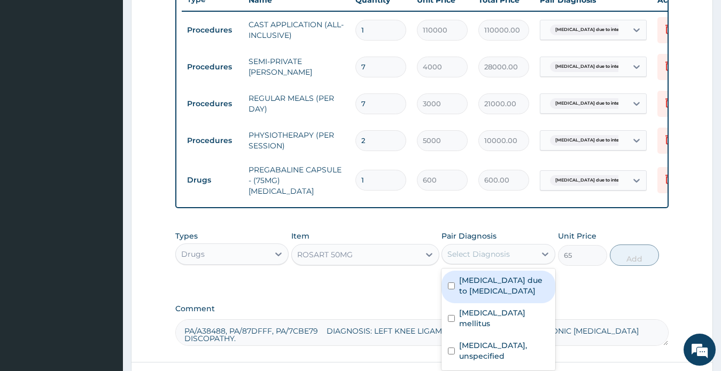
click at [492, 248] on div "Select Diagnosis" at bounding box center [498, 254] width 114 height 20
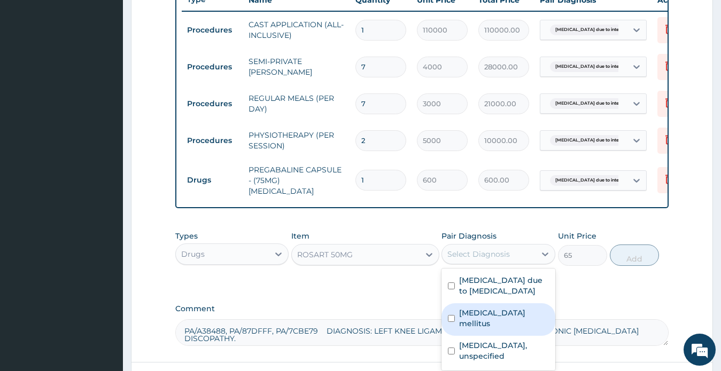
click at [492, 328] on label "Type 2 diabetes mellitus" at bounding box center [504, 318] width 90 height 21
checkbox input "true"
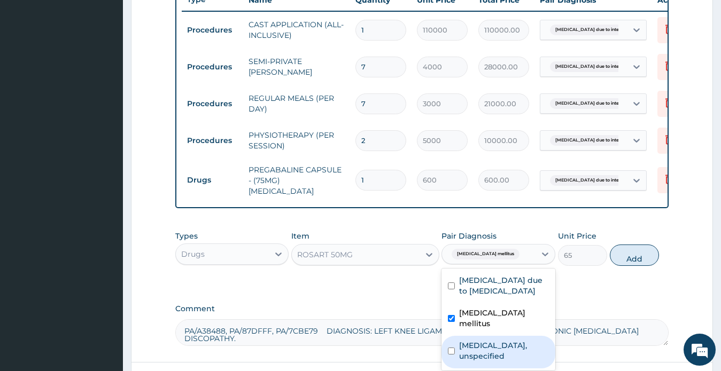
click at [484, 355] on label "Essential hypertension, unspecified" at bounding box center [504, 350] width 90 height 21
checkbox input "true"
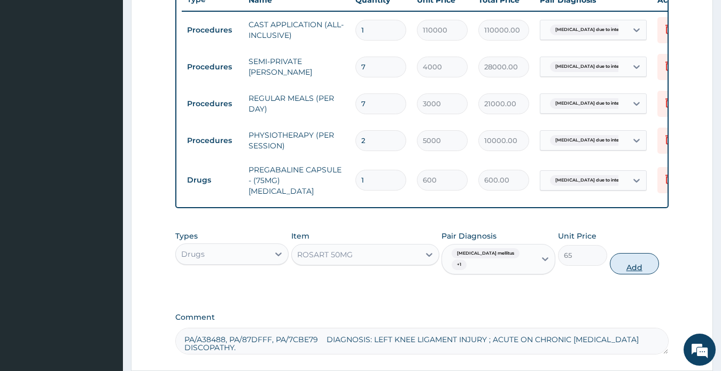
click at [637, 268] on button "Add" at bounding box center [633, 263] width 49 height 21
type input "0"
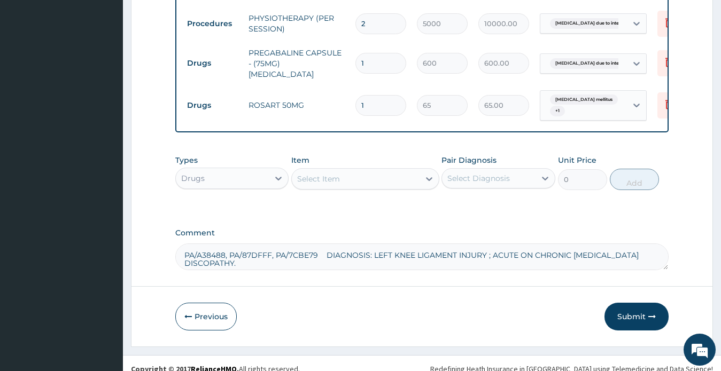
scroll to position [555, 0]
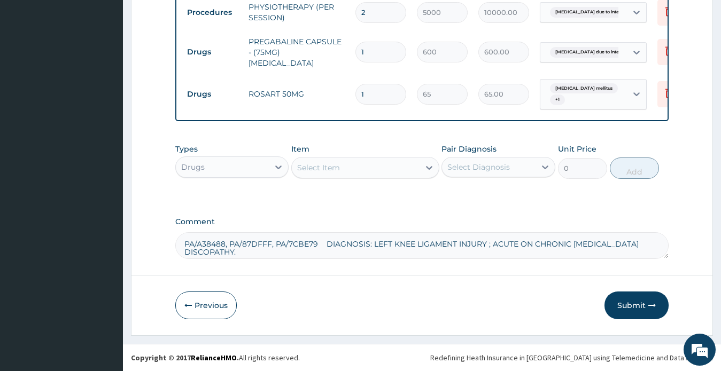
click at [322, 169] on div "Select Item" at bounding box center [318, 167] width 43 height 11
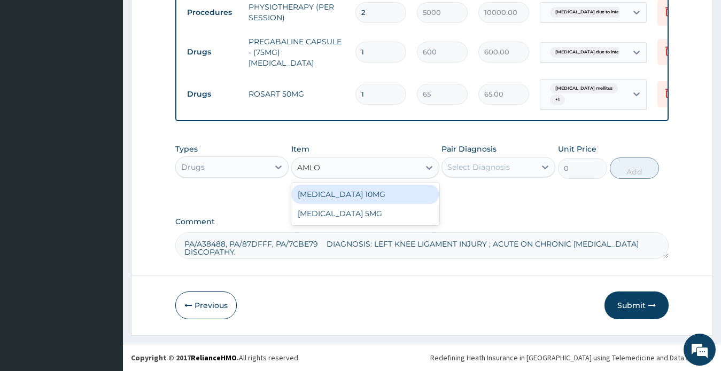
type input "AMLOD"
click at [347, 192] on div "AMLODIPINE 10MG" at bounding box center [365, 194] width 148 height 19
type input "120"
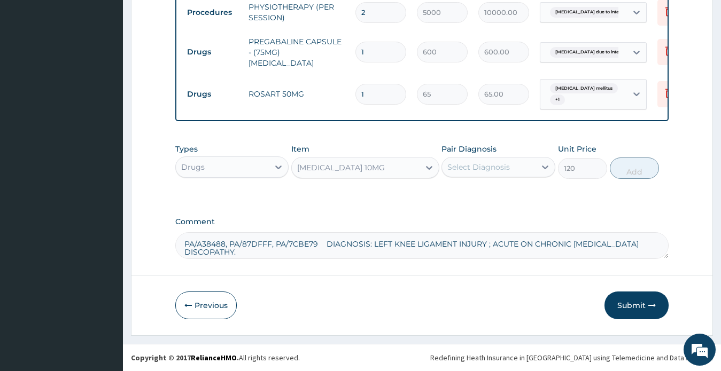
click at [461, 168] on div "Select Diagnosis" at bounding box center [478, 167] width 62 height 11
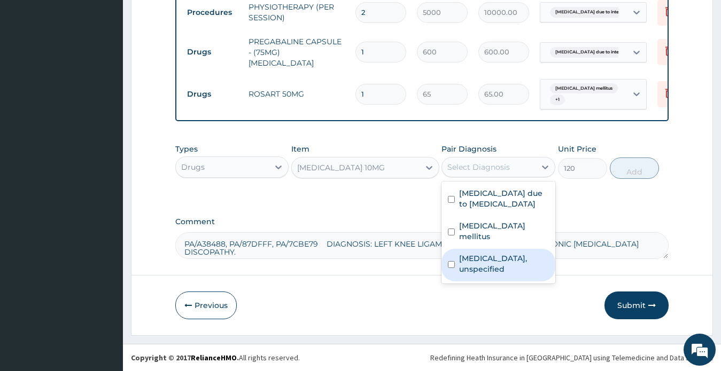
click at [477, 274] on label "Essential hypertension, unspecified" at bounding box center [504, 263] width 90 height 21
checkbox input "true"
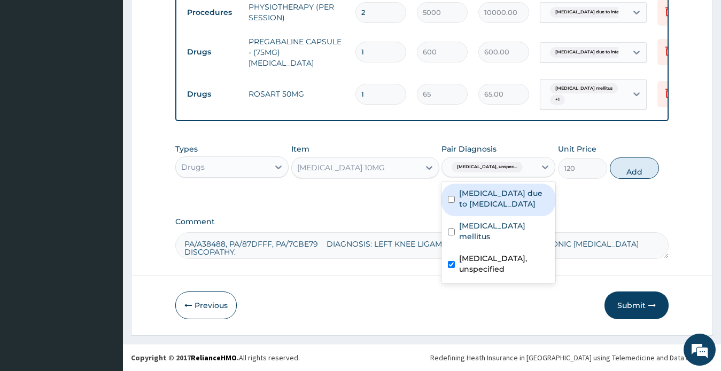
drag, startPoint x: 626, startPoint y: 173, endPoint x: 616, endPoint y: 174, distance: 10.2
click at [625, 172] on button "Add" at bounding box center [633, 168] width 49 height 21
type input "0"
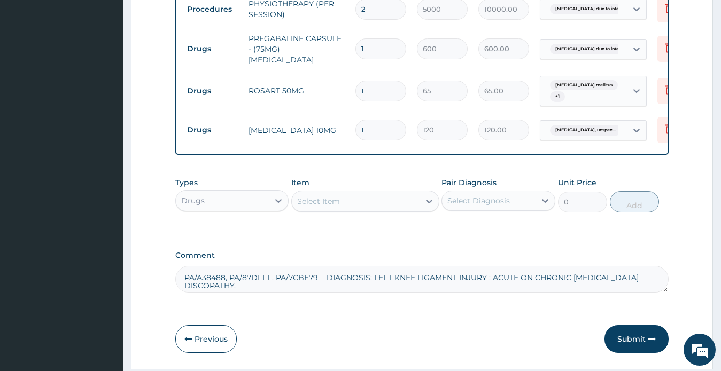
click at [365, 198] on div "Select Item" at bounding box center [356, 201] width 128 height 17
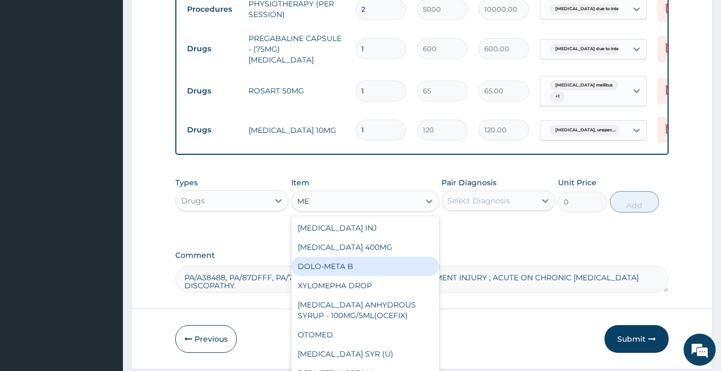
type input "M"
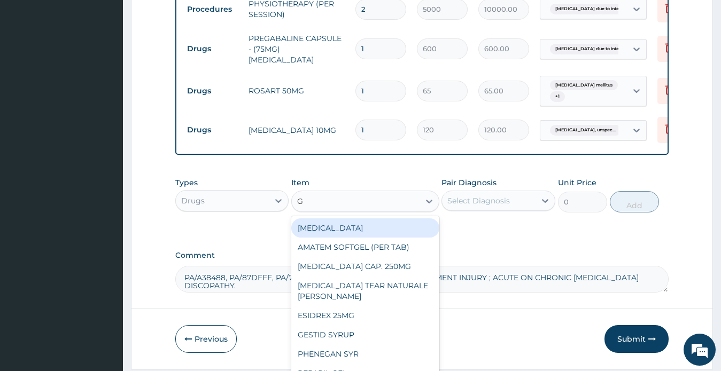
type input "GL"
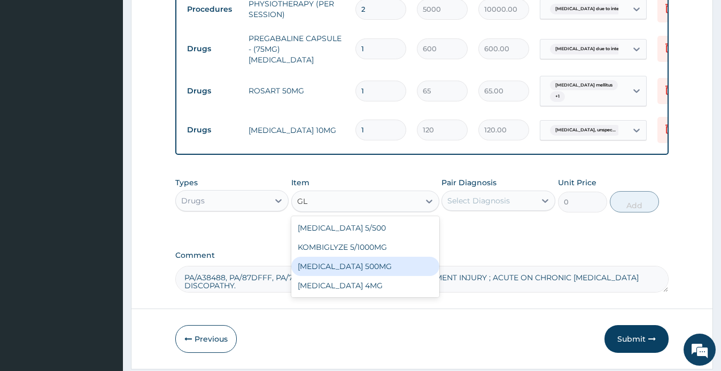
click at [356, 268] on div "GLUCOPHAGE 500MG" at bounding box center [365, 266] width 148 height 19
type input "32.5"
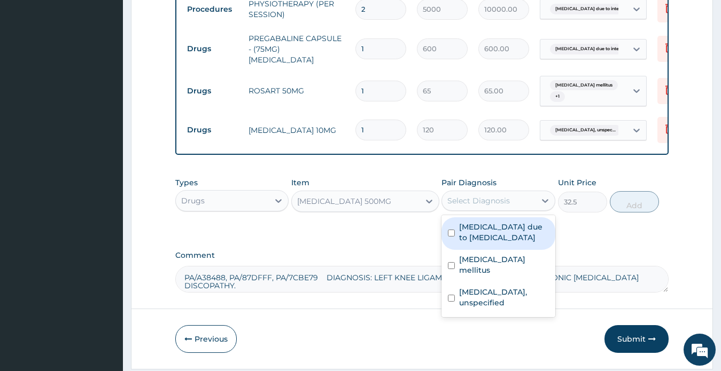
click at [480, 205] on div "Select Diagnosis" at bounding box center [478, 200] width 62 height 11
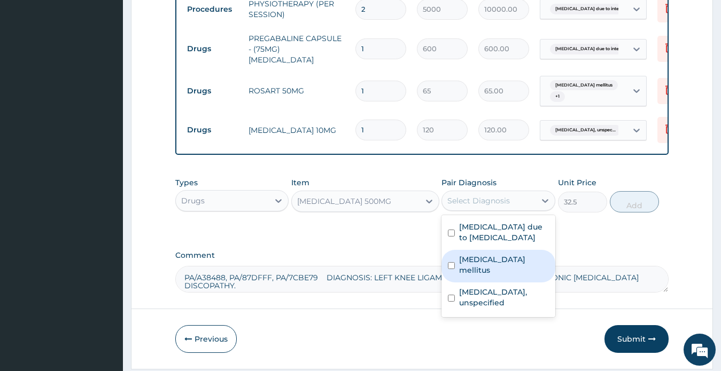
click at [487, 276] on label "Type 2 diabetes mellitus" at bounding box center [504, 264] width 90 height 21
checkbox input "true"
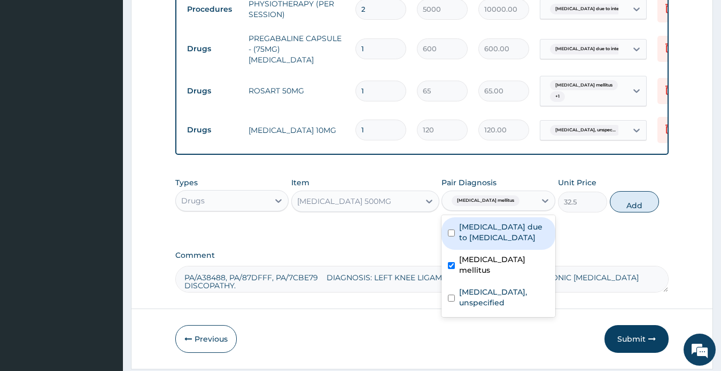
drag, startPoint x: 635, startPoint y: 205, endPoint x: 615, endPoint y: 199, distance: 20.1
click at [634, 205] on button "Add" at bounding box center [633, 201] width 49 height 21
type input "0"
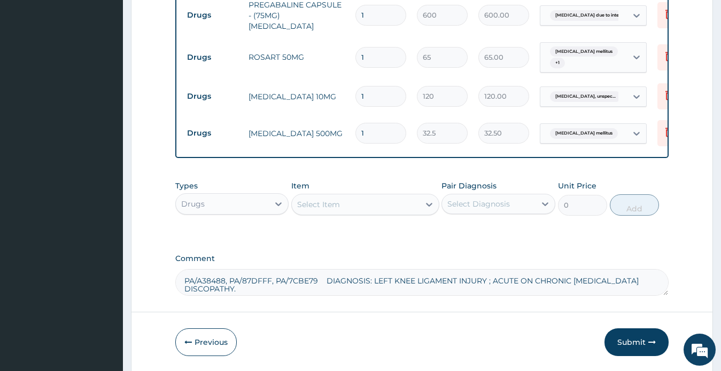
scroll to position [629, 0]
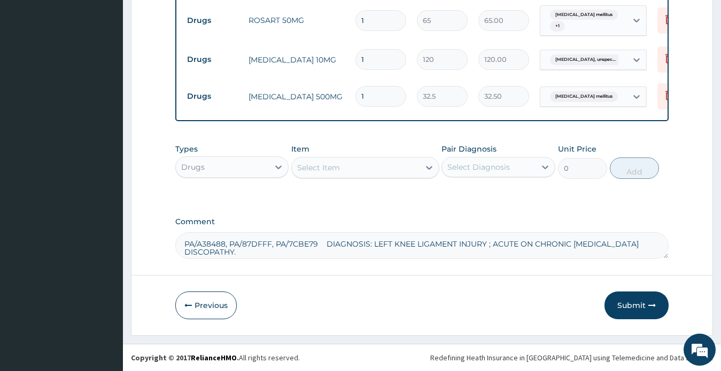
click at [334, 170] on div "Select Item" at bounding box center [318, 167] width 43 height 11
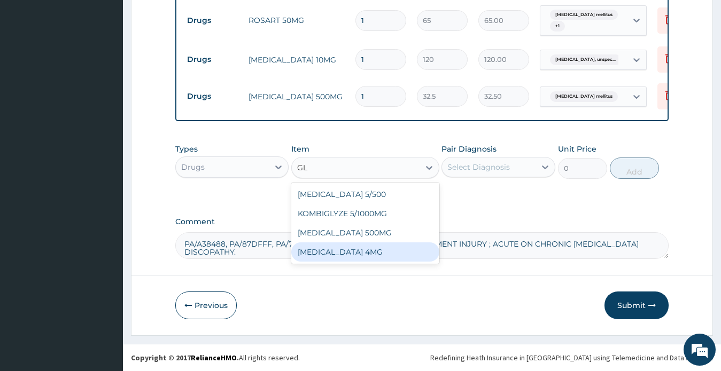
type input "G"
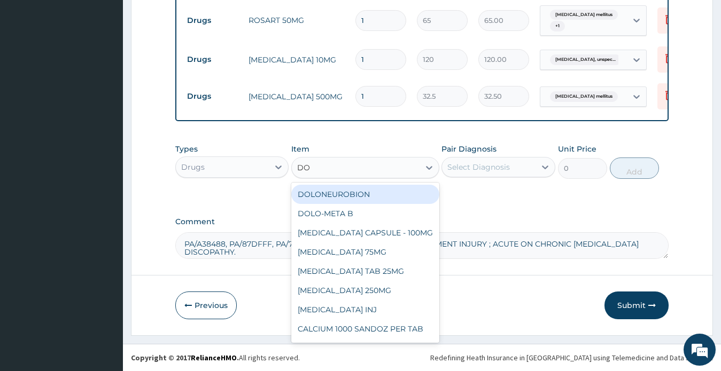
type input "D"
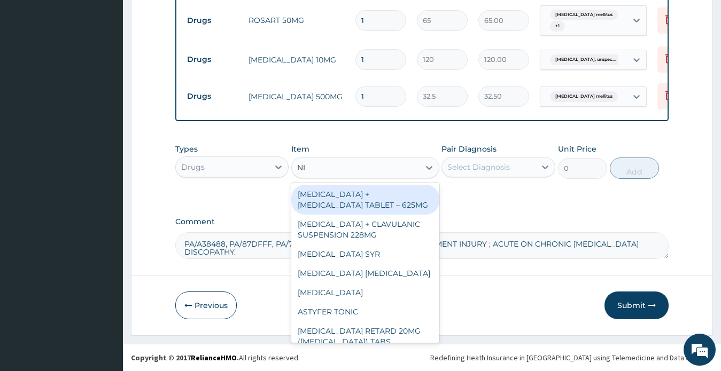
type input "N"
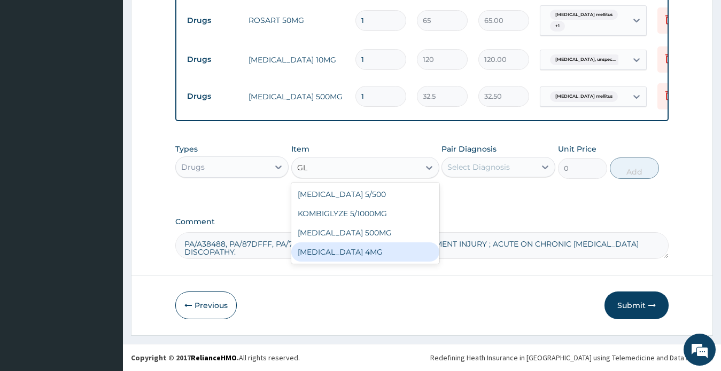
type input "G"
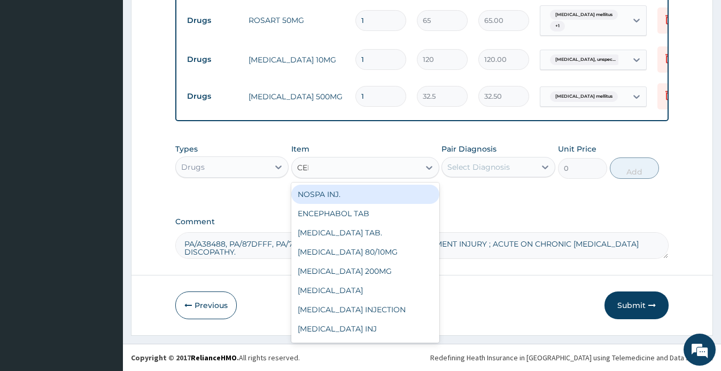
type input "CELE"
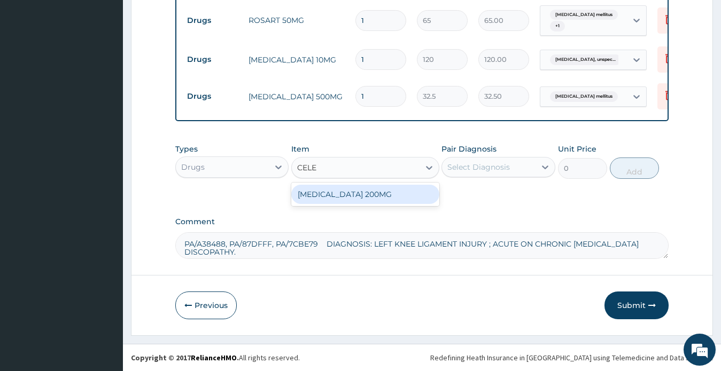
click at [413, 197] on div "CELEBREX 200MG" at bounding box center [365, 194] width 148 height 19
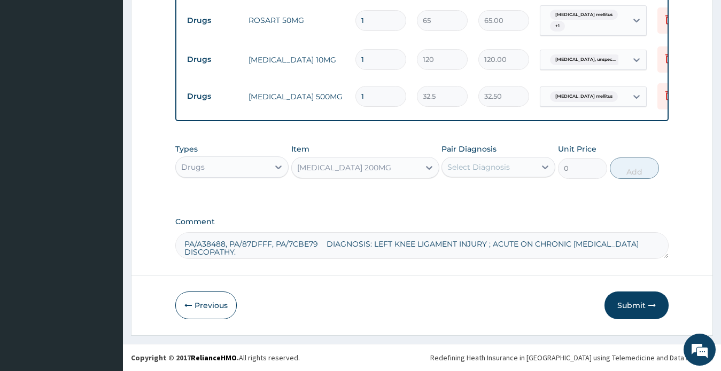
type input "150"
click at [483, 166] on div "Select Diagnosis" at bounding box center [478, 167] width 62 height 11
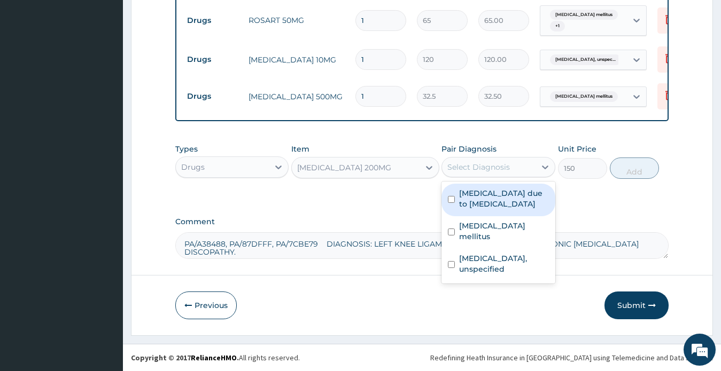
click at [502, 207] on label "Radiculopathy due to intervertebral disc disorders" at bounding box center [504, 198] width 90 height 21
checkbox input "true"
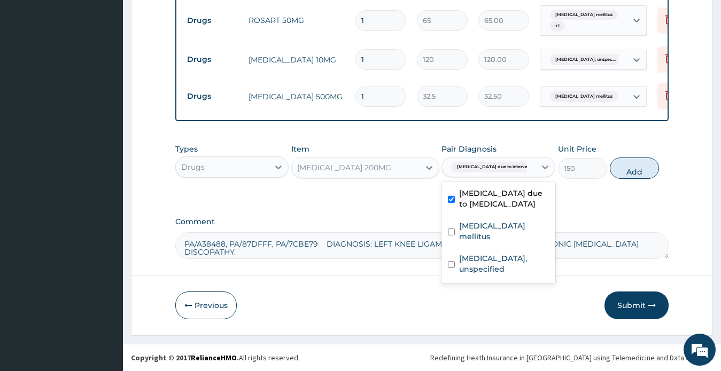
drag, startPoint x: 636, startPoint y: 169, endPoint x: 568, endPoint y: 163, distance: 68.1
click at [634, 169] on button "Add" at bounding box center [633, 168] width 49 height 21
type input "0"
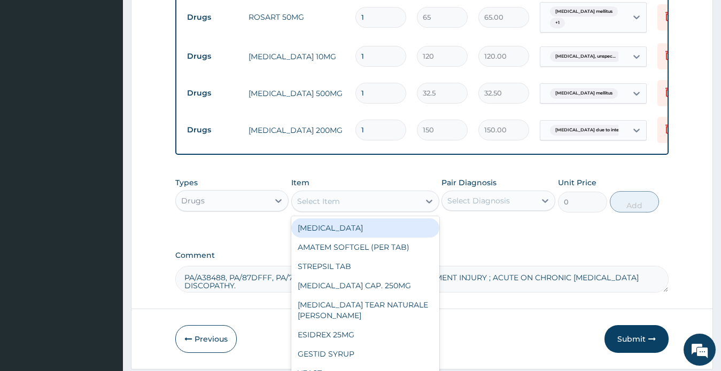
click at [320, 207] on div "Select Item" at bounding box center [318, 201] width 43 height 11
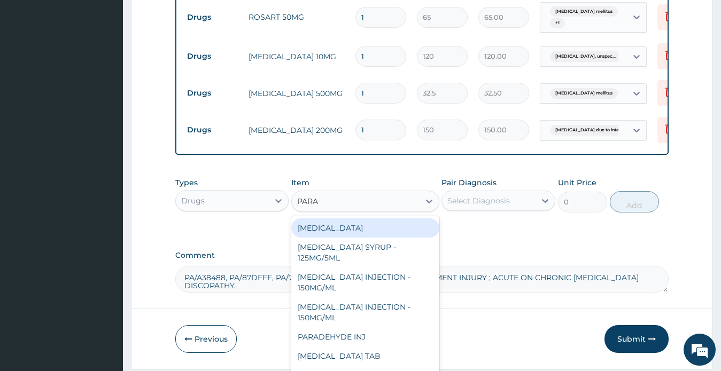
type input "PARAC"
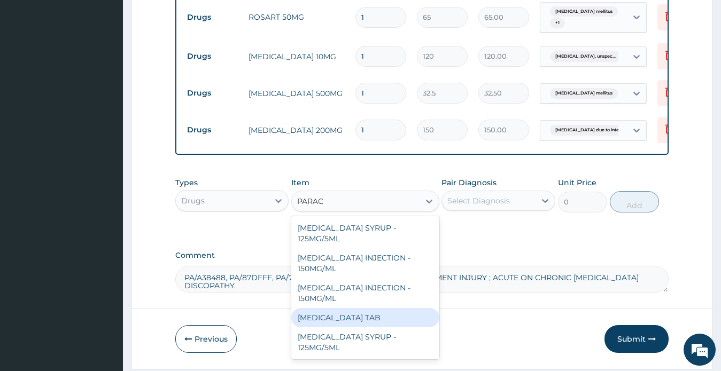
click at [364, 324] on div "PARACETAMOL TAB" at bounding box center [365, 317] width 148 height 19
type input "7.5"
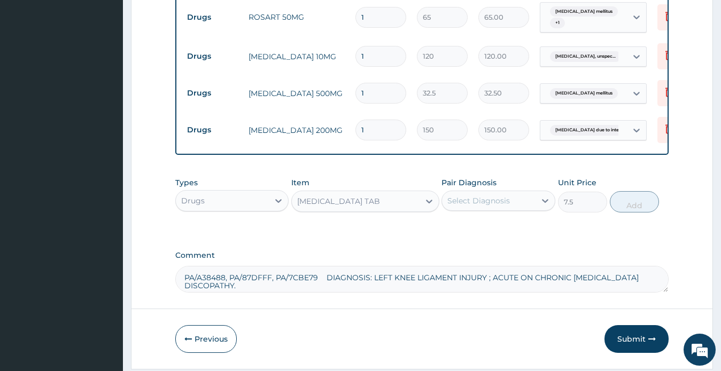
click at [463, 197] on div "Select Diagnosis" at bounding box center [488, 200] width 93 height 17
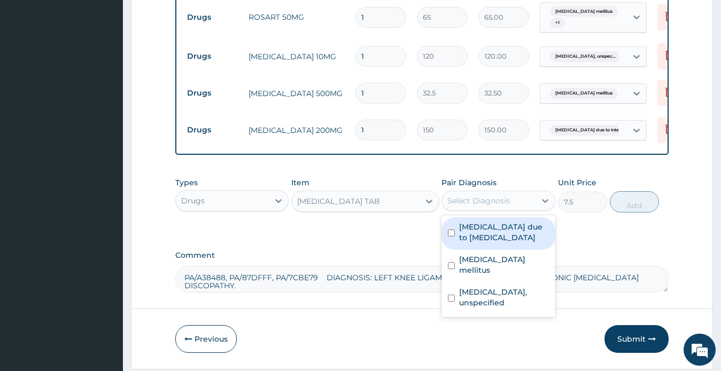
click at [482, 234] on label "Radiculopathy due to intervertebral disc disorders" at bounding box center [504, 232] width 90 height 21
checkbox input "true"
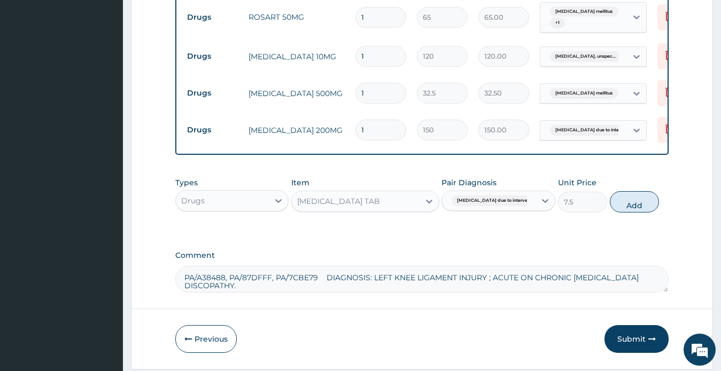
drag, startPoint x: 635, startPoint y: 209, endPoint x: 599, endPoint y: 198, distance: 37.5
click at [634, 209] on button "Add" at bounding box center [633, 201] width 49 height 21
type input "0"
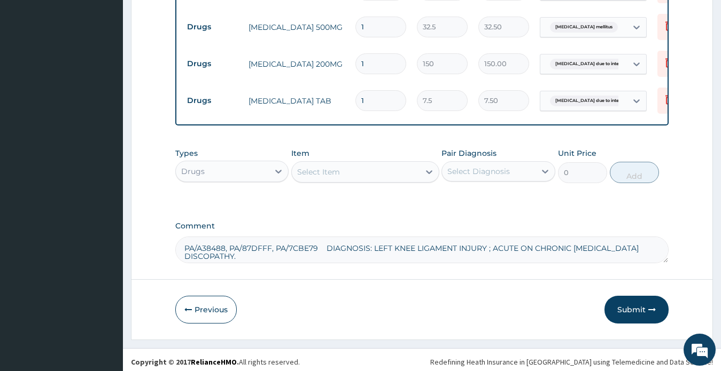
scroll to position [703, 0]
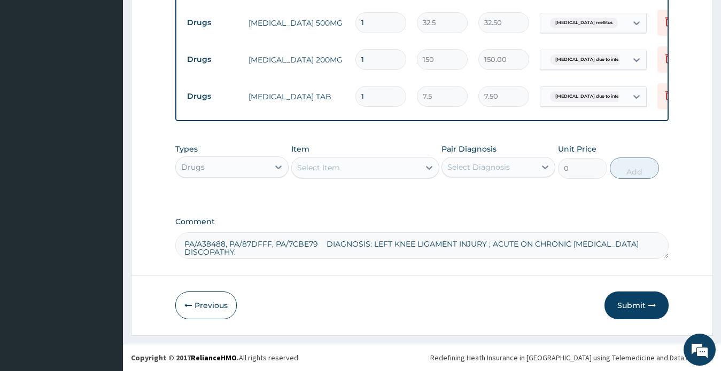
click at [323, 169] on div "Select Item" at bounding box center [318, 167] width 43 height 11
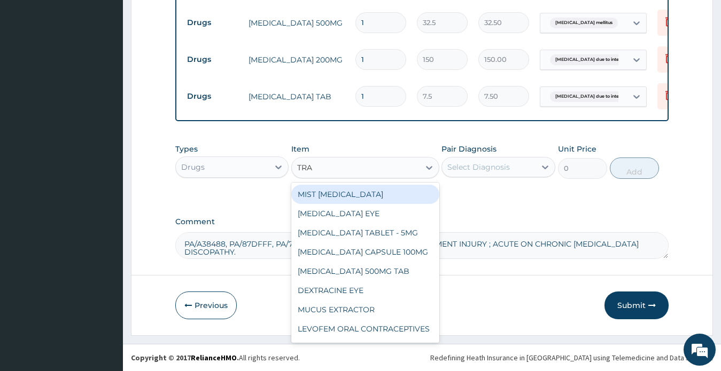
type input "TRAM"
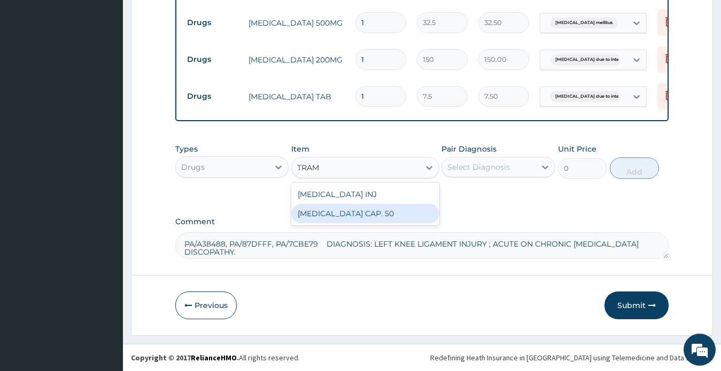
click at [346, 211] on div "TRAMAL CAP. 50" at bounding box center [365, 213] width 148 height 19
type input "75"
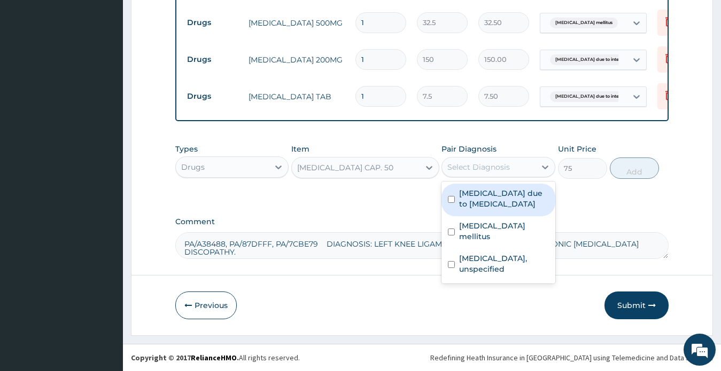
click at [457, 167] on div "Select Diagnosis" at bounding box center [478, 167] width 62 height 11
click at [489, 205] on label "Radiculopathy due to intervertebral disc disorders" at bounding box center [504, 198] width 90 height 21
checkbox input "true"
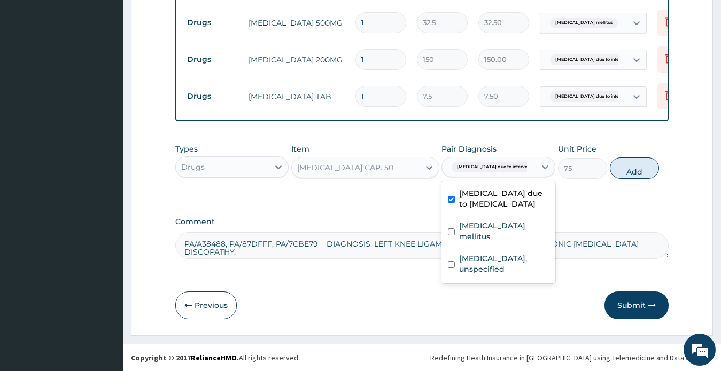
drag, startPoint x: 632, startPoint y: 170, endPoint x: 605, endPoint y: 167, distance: 27.9
click at [631, 170] on button "Add" at bounding box center [633, 168] width 49 height 21
type input "0"
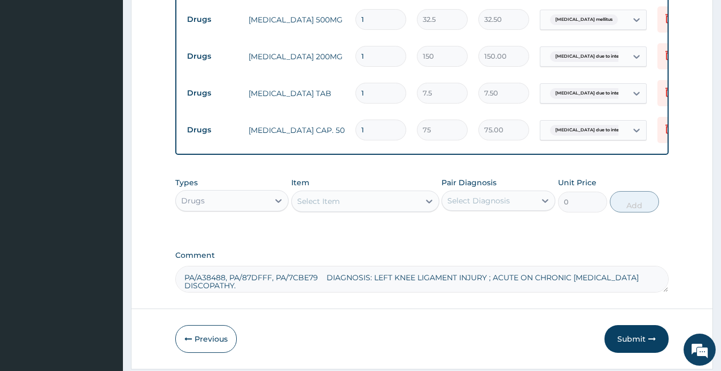
type input "14"
type input "1050.00"
type input "14"
drag, startPoint x: 368, startPoint y: 86, endPoint x: 349, endPoint y: 89, distance: 19.4
click at [349, 89] on tr "Drugs PARACETAMOL TAB 1 7.5 7.50 Radiculopathy due to intervert... Delete" at bounding box center [443, 93] width 523 height 37
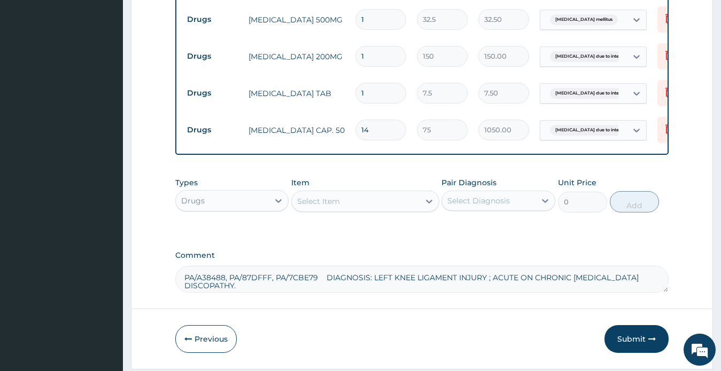
type input "3"
type input "22.50"
type input "30"
type input "225.00"
type input "30"
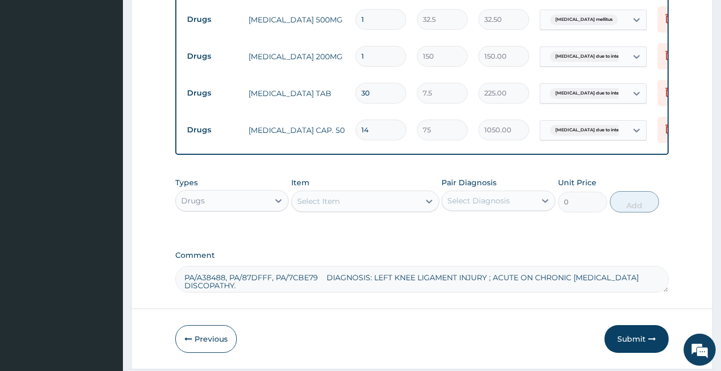
click at [374, 49] on input "1" at bounding box center [380, 56] width 51 height 21
type input "14"
type input "2100.00"
type input "14"
drag, startPoint x: 365, startPoint y: 13, endPoint x: 357, endPoint y: 14, distance: 7.5
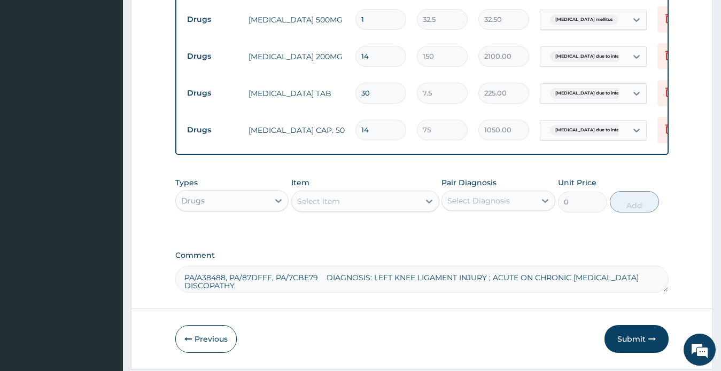
click at [357, 14] on input "1" at bounding box center [380, 19] width 51 height 21
type input "6"
type input "195.00"
type input "68"
type input "2210.00"
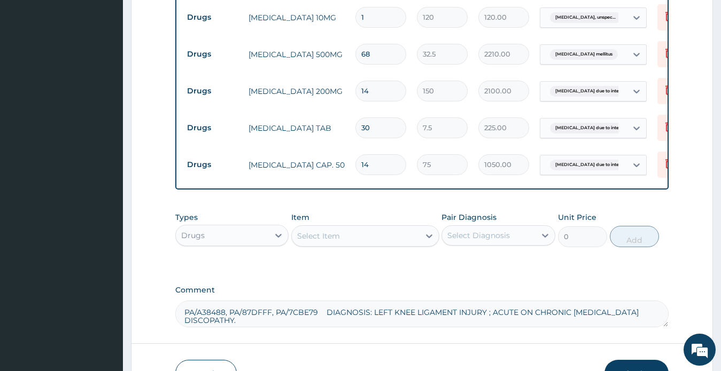
scroll to position [649, 0]
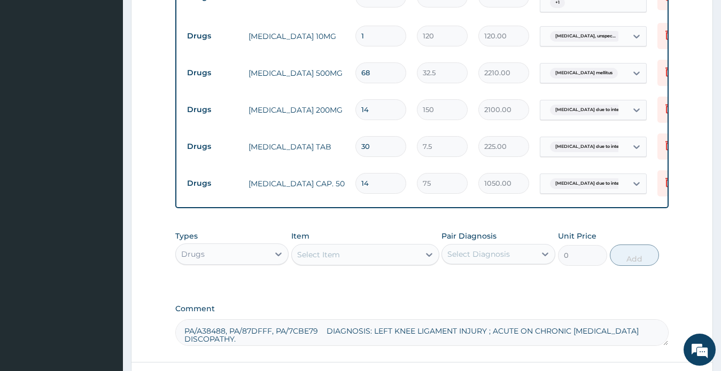
type input "68"
drag, startPoint x: 367, startPoint y: 32, endPoint x: 355, endPoint y: 32, distance: 12.3
click at [355, 32] on div "1" at bounding box center [380, 36] width 51 height 21
type input "3"
type input "360.00"
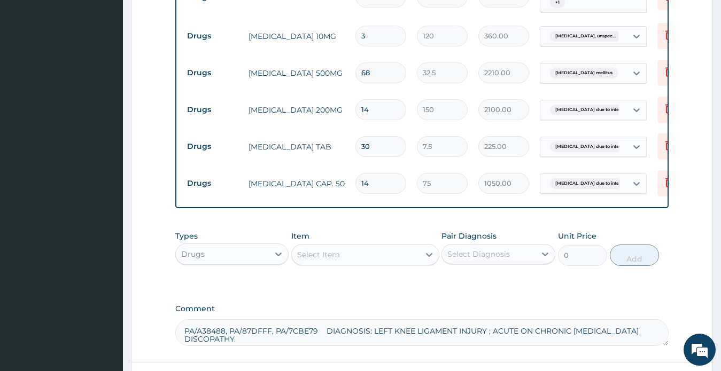
type input "34"
type input "4080.00"
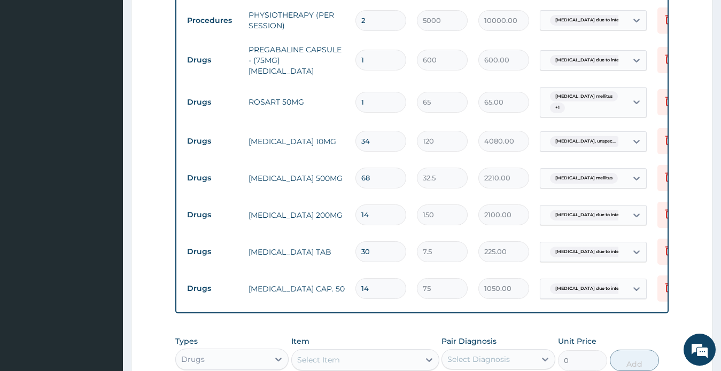
scroll to position [543, 0]
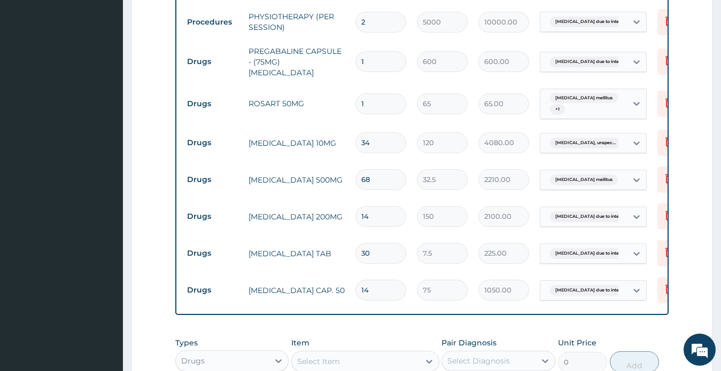
type input "34"
click at [369, 98] on input "1" at bounding box center [380, 103] width 51 height 21
drag, startPoint x: 366, startPoint y: 97, endPoint x: 357, endPoint y: 95, distance: 8.7
click at [358, 97] on input "1" at bounding box center [380, 103] width 51 height 21
type input "6"
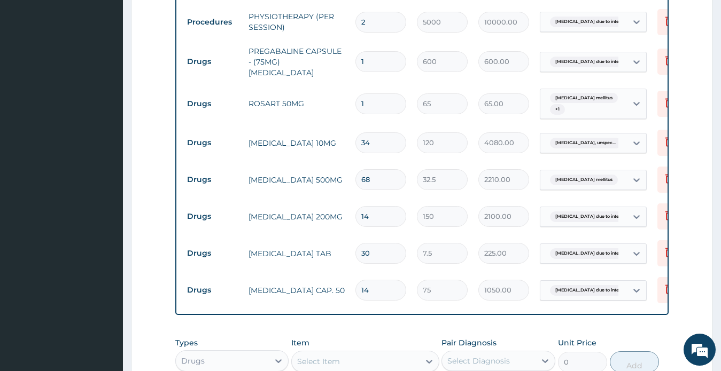
type input "390.00"
type input "64"
type input "4160.00"
type input "64"
click at [369, 58] on input "1" at bounding box center [380, 61] width 51 height 21
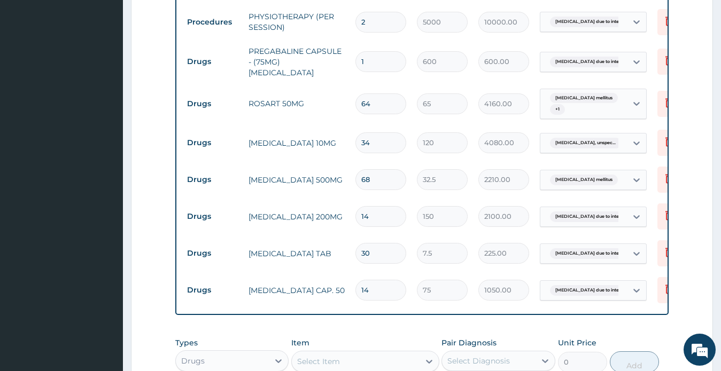
type input "11"
type input "6600.00"
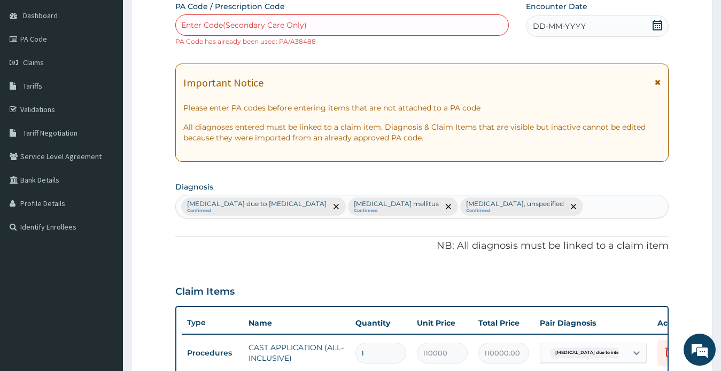
scroll to position [99, 0]
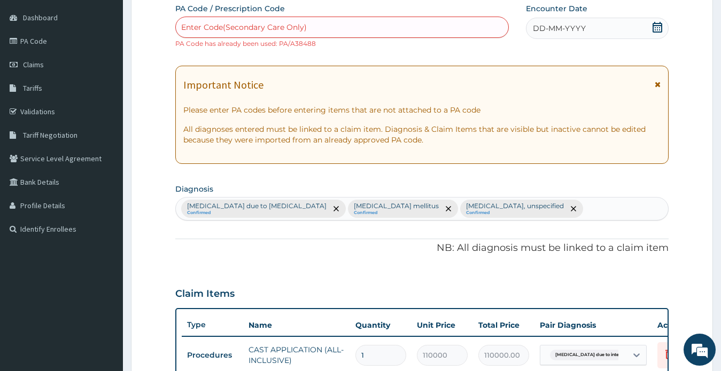
type input "11"
click at [660, 27] on icon at bounding box center [657, 27] width 11 height 11
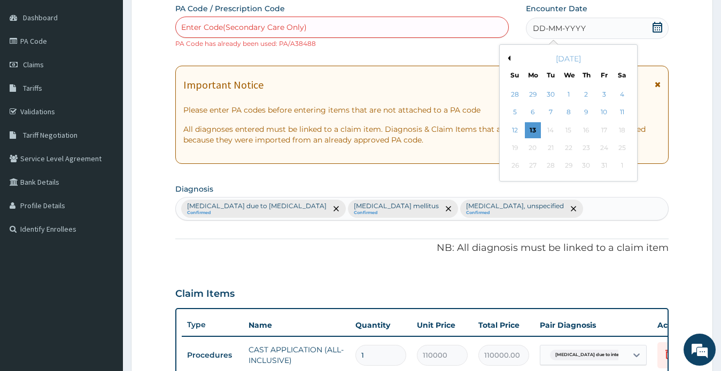
click at [508, 57] on button "Previous Month" at bounding box center [507, 58] width 5 height 5
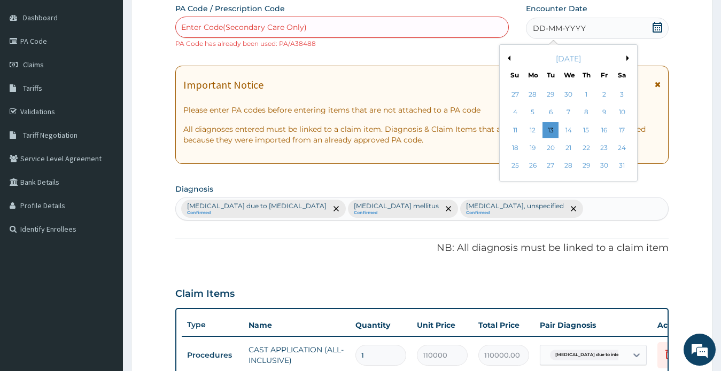
click at [508, 57] on button "Previous Month" at bounding box center [507, 58] width 5 height 5
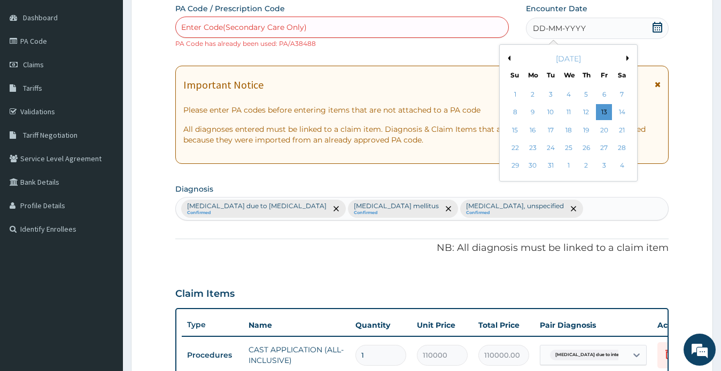
click at [508, 57] on button "Previous Month" at bounding box center [507, 58] width 5 height 5
click at [622, 163] on div "30" at bounding box center [621, 166] width 16 height 16
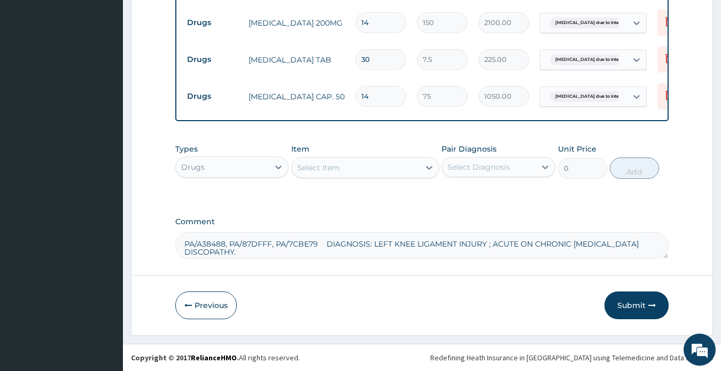
scroll to position [740, 0]
click at [625, 306] on button "Submit" at bounding box center [636, 306] width 64 height 28
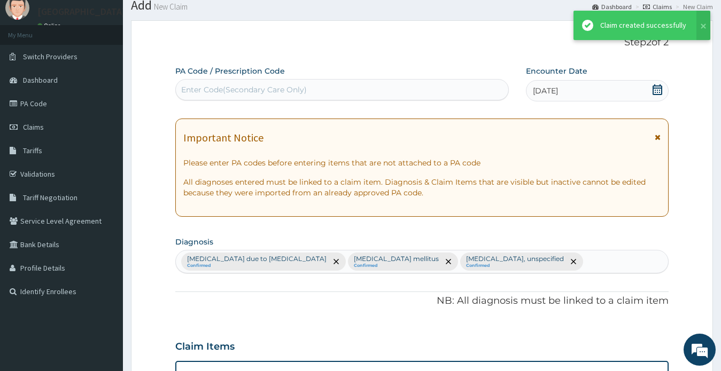
scroll to position [730, 0]
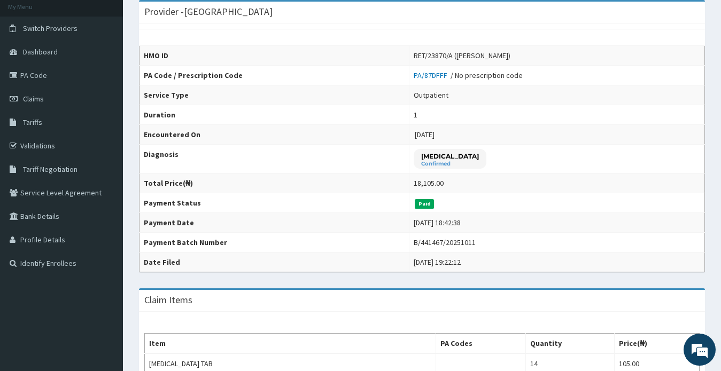
scroll to position [53, 0]
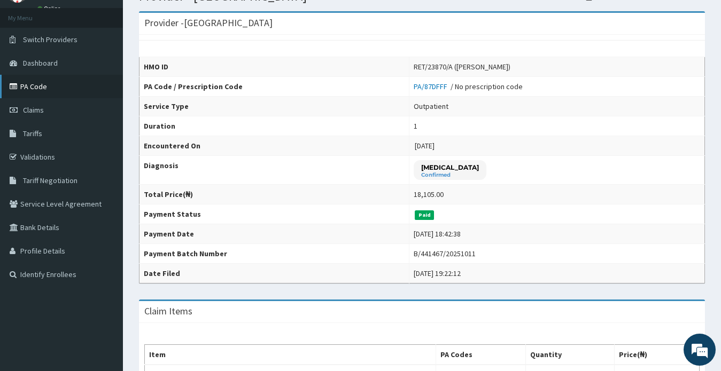
click at [30, 87] on link "PA Code" at bounding box center [61, 87] width 123 height 24
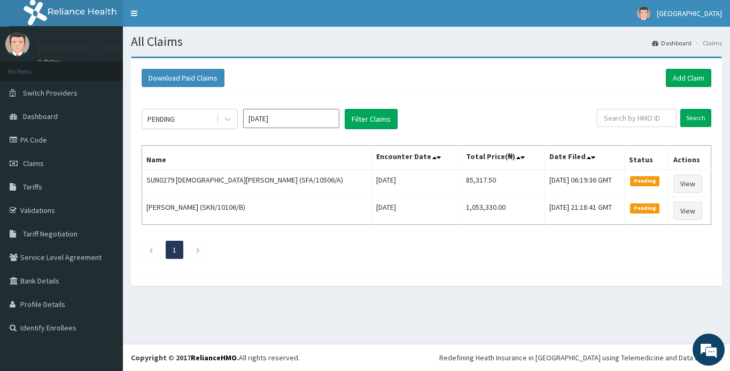
click at [275, 123] on input "[DATE]" at bounding box center [291, 118] width 96 height 19
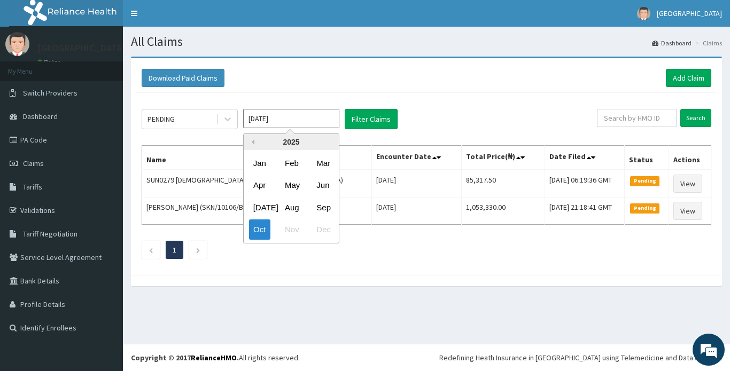
click at [252, 142] on button "Previous Year" at bounding box center [251, 141] width 5 height 5
click at [321, 229] on div "Dec" at bounding box center [322, 230] width 21 height 20
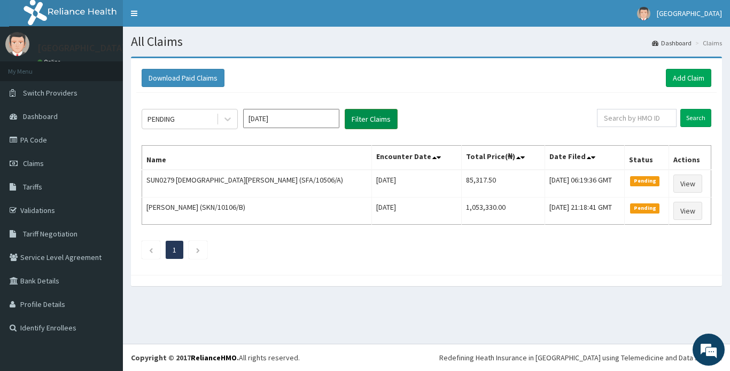
click at [361, 118] on button "Filter Claims" at bounding box center [371, 119] width 53 height 20
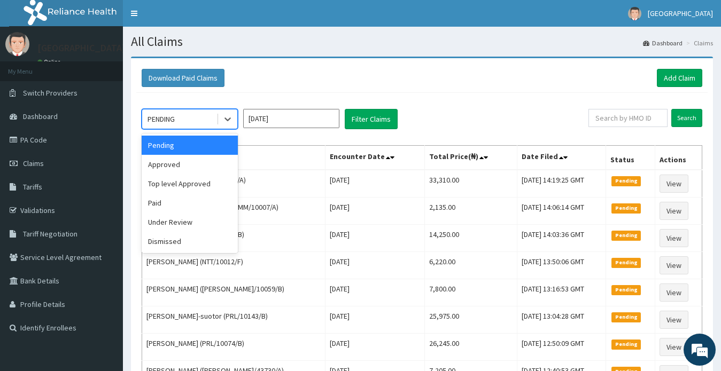
click at [174, 120] on div "PENDING" at bounding box center [160, 119] width 27 height 11
click at [181, 167] on div "Approved" at bounding box center [190, 164] width 96 height 19
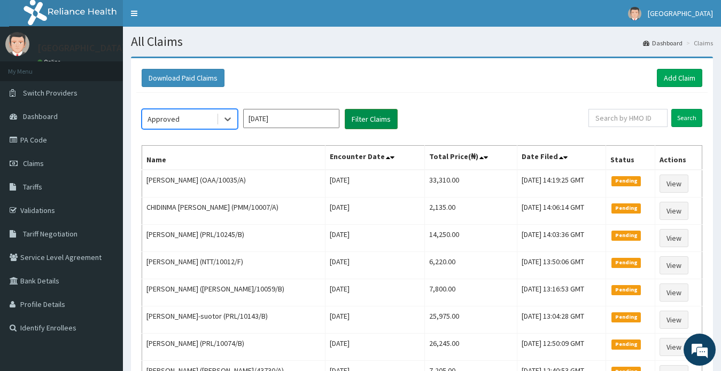
click at [361, 120] on button "Filter Claims" at bounding box center [371, 119] width 53 height 20
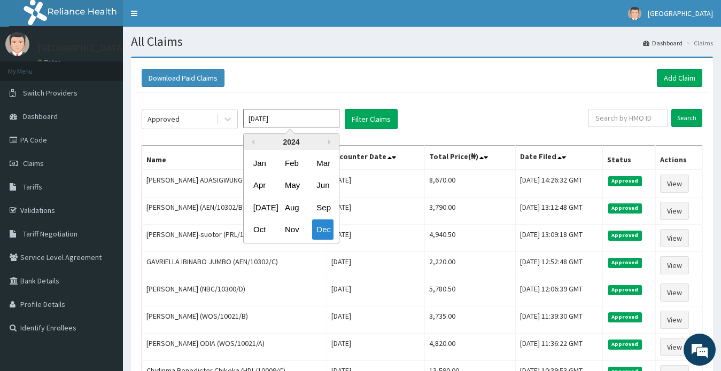
click at [292, 115] on input "[DATE]" at bounding box center [291, 118] width 96 height 19
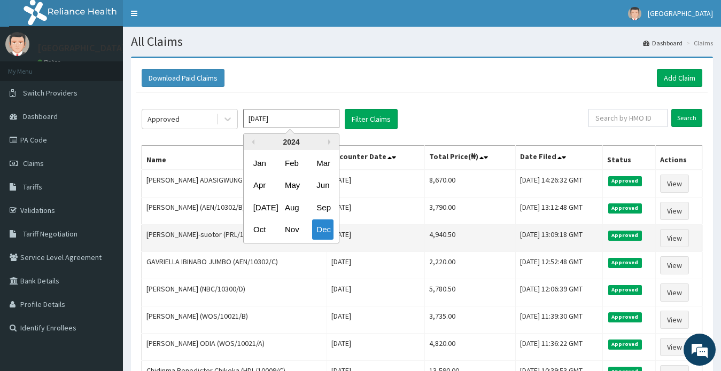
click at [294, 229] on div "Nov" at bounding box center [290, 230] width 21 height 20
type input "[DATE]"
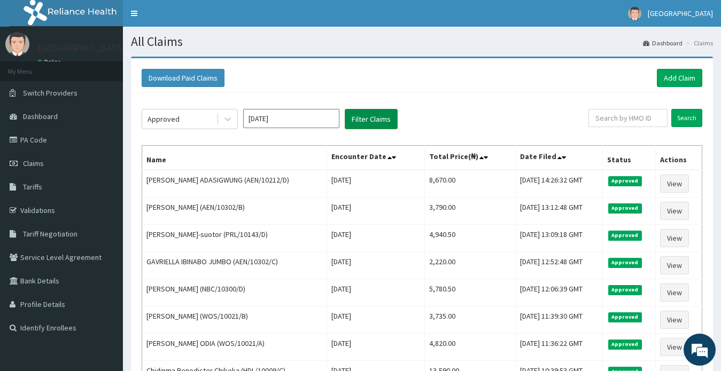
click at [366, 118] on button "Filter Claims" at bounding box center [371, 119] width 53 height 20
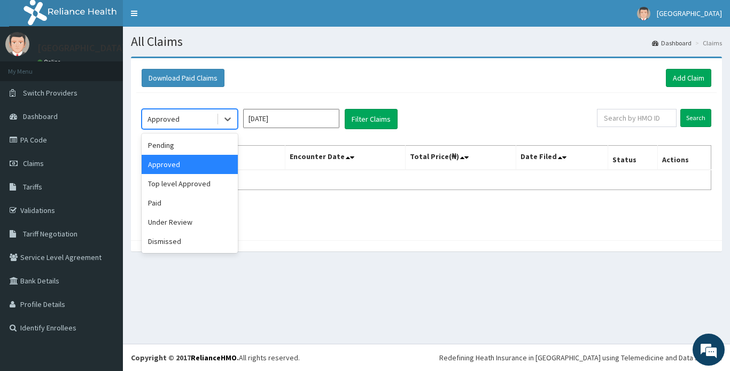
click at [168, 119] on div "Approved" at bounding box center [163, 119] width 32 height 11
click at [175, 147] on div "Pending" at bounding box center [190, 145] width 96 height 19
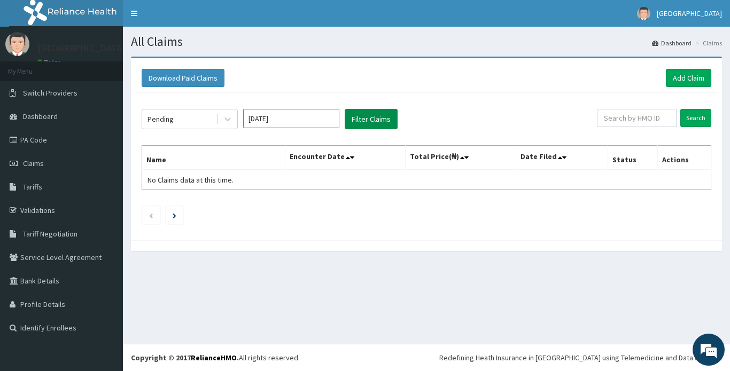
click at [363, 119] on button "Filter Claims" at bounding box center [371, 119] width 53 height 20
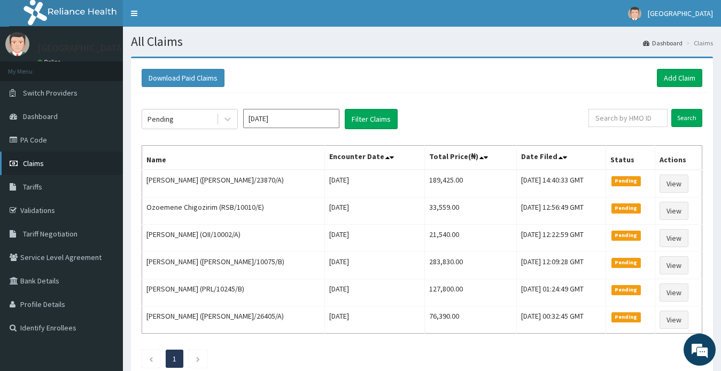
click at [30, 162] on span "Claims" at bounding box center [33, 164] width 21 height 10
